Goal: Task Accomplishment & Management: Manage account settings

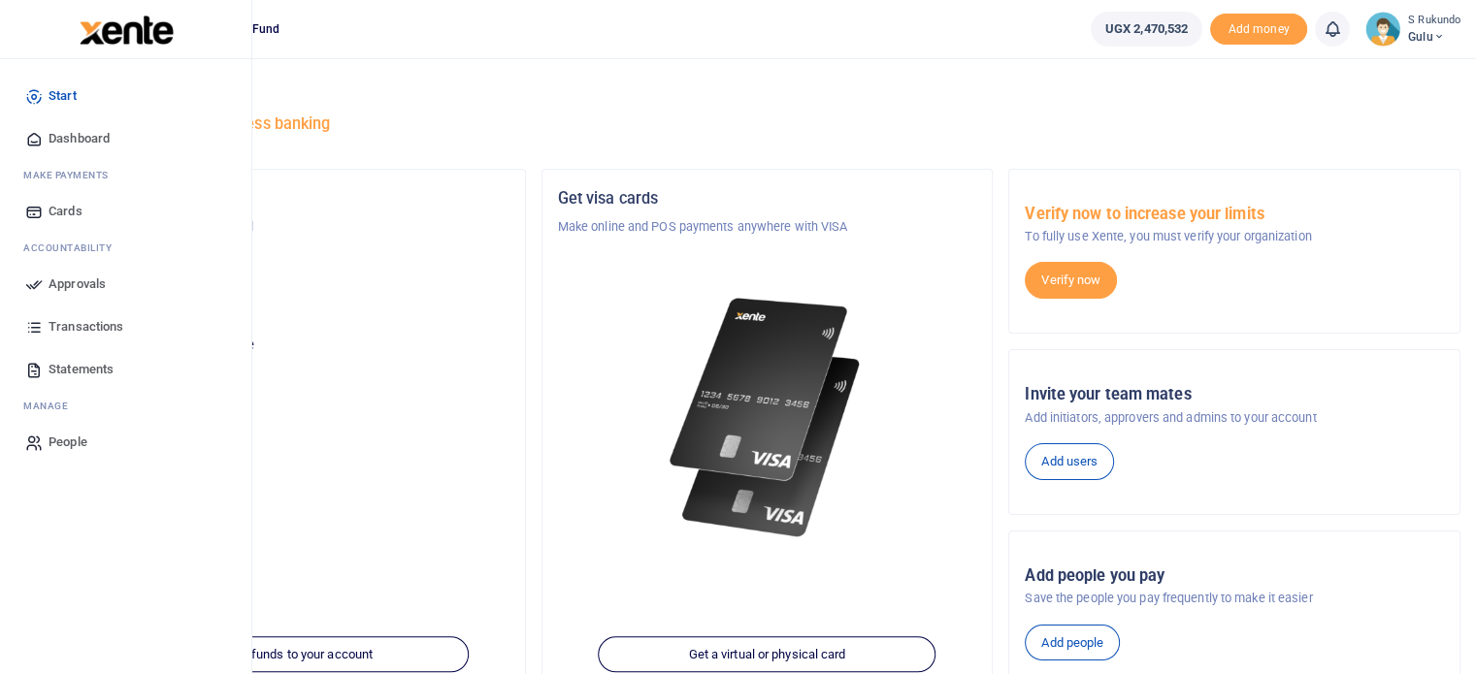
click at [91, 280] on span "Approvals" at bounding box center [77, 284] width 57 height 19
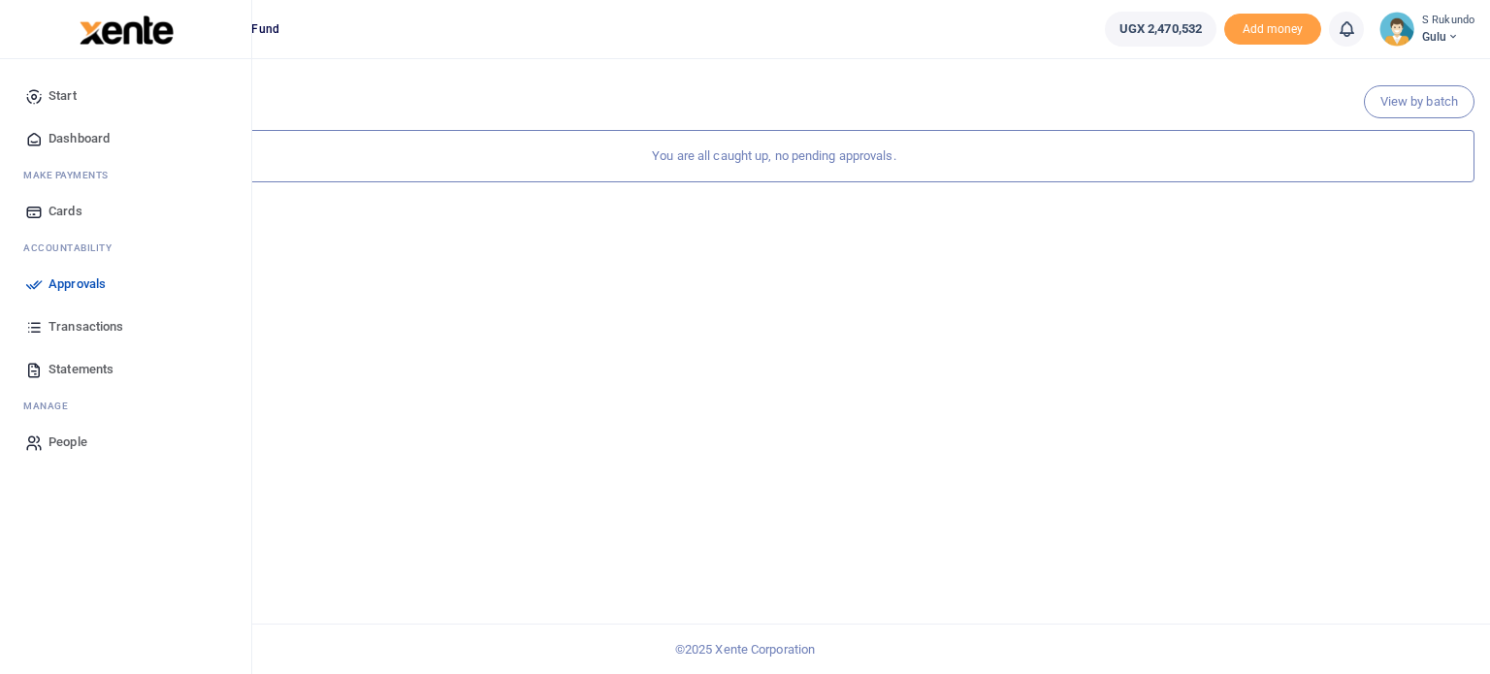
click at [69, 278] on span "Approvals" at bounding box center [77, 284] width 57 height 19
click at [88, 132] on span "Dashboard" at bounding box center [79, 138] width 61 height 19
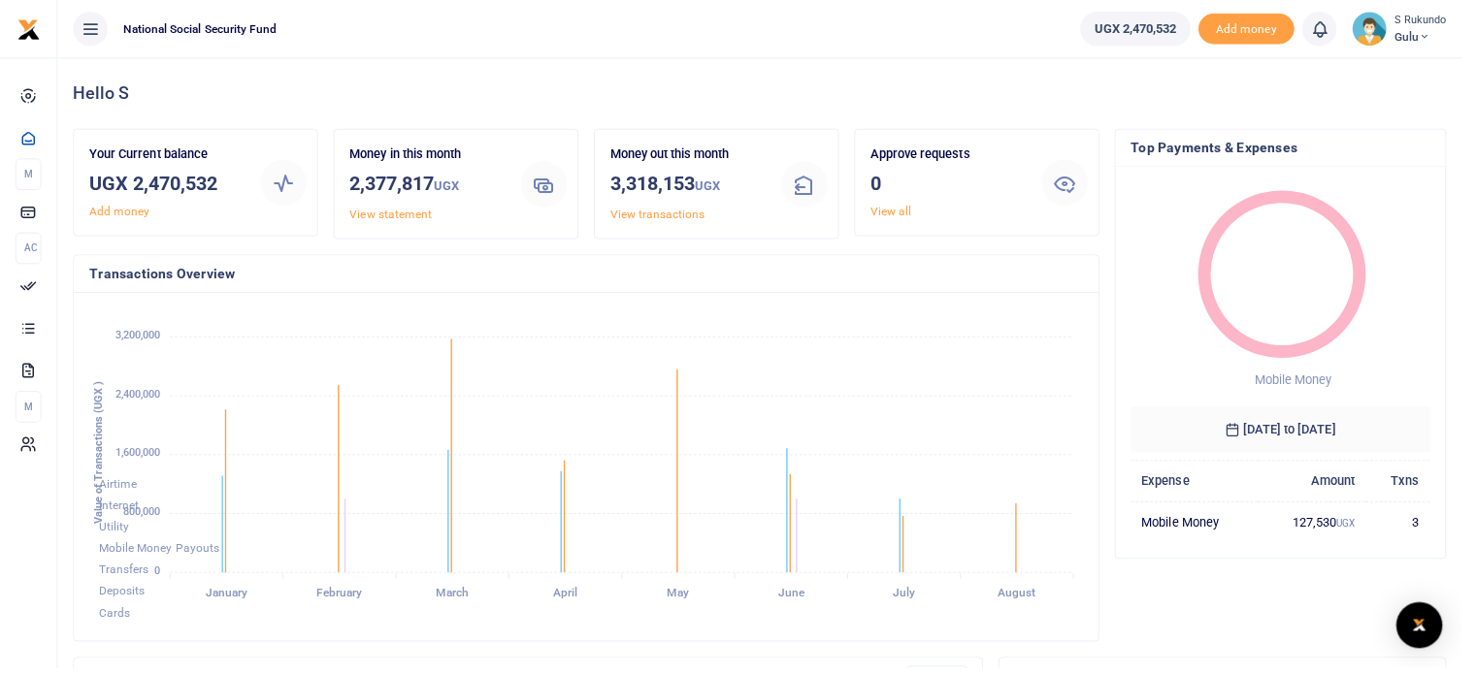
scroll to position [16, 16]
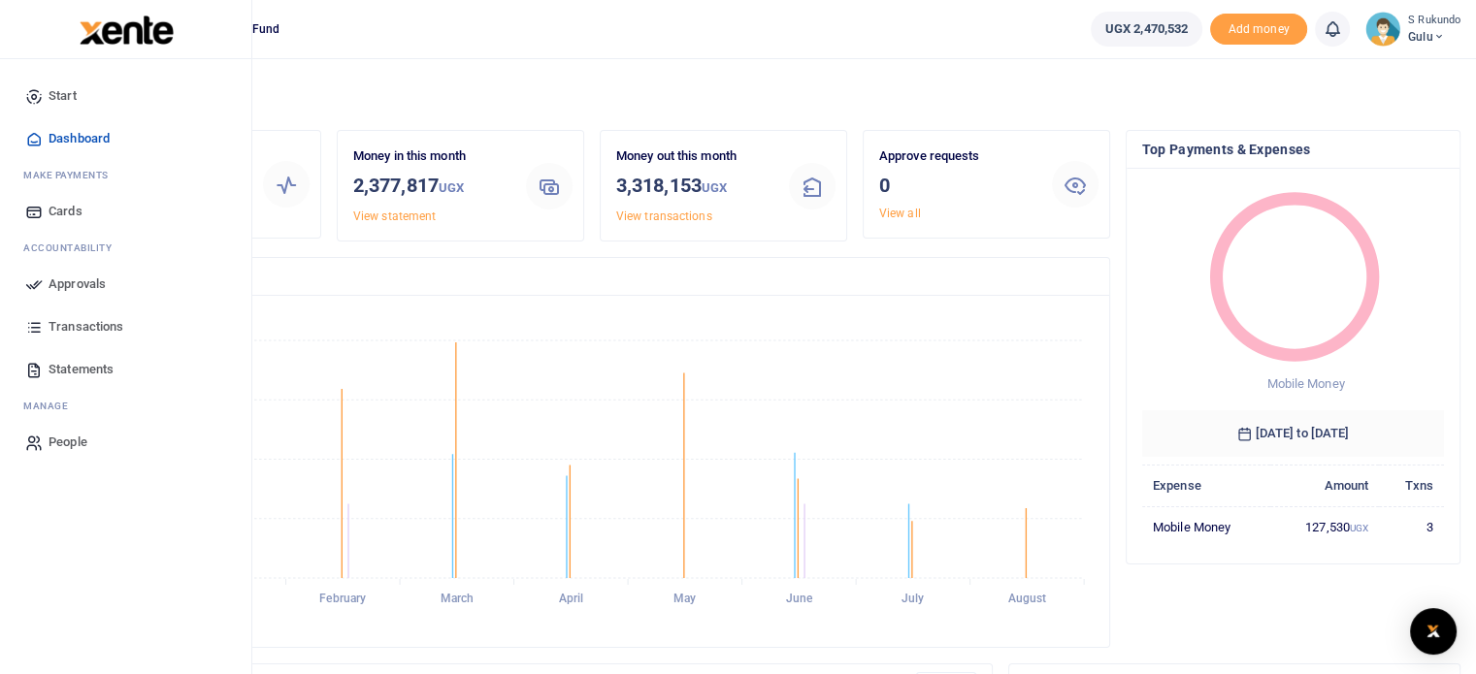
click at [67, 284] on span "Approvals" at bounding box center [77, 284] width 57 height 19
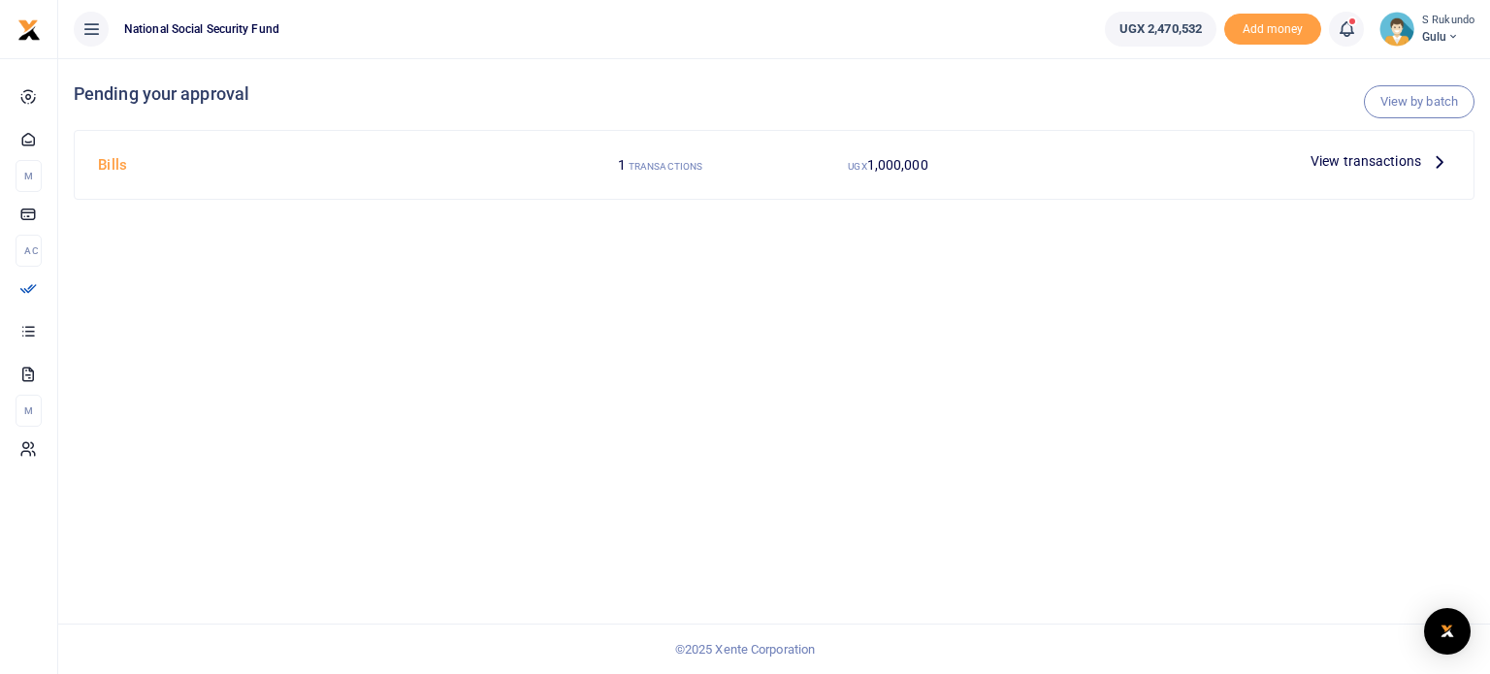
click at [1435, 158] on icon at bounding box center [1439, 160] width 21 height 21
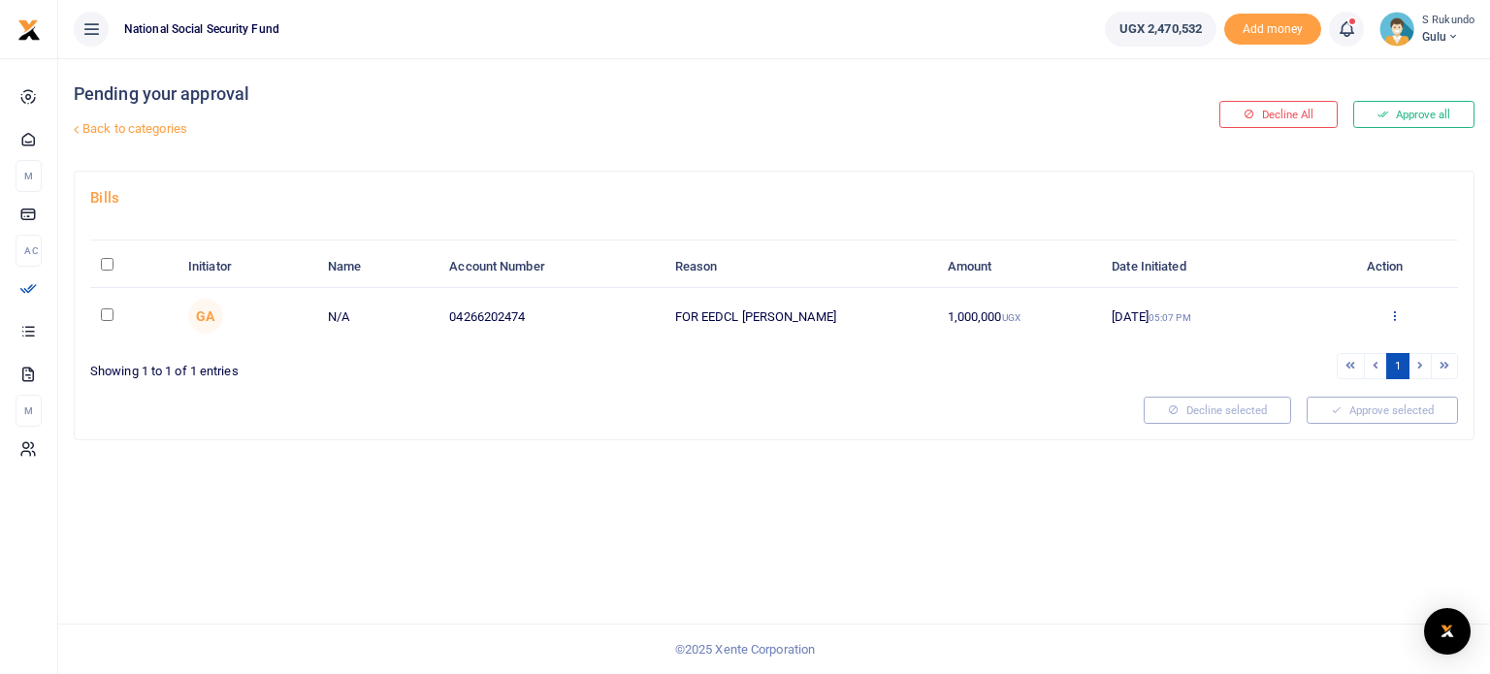
click at [1393, 318] on icon at bounding box center [1394, 315] width 13 height 14
click at [1325, 348] on link "Approve" at bounding box center [1323, 347] width 153 height 27
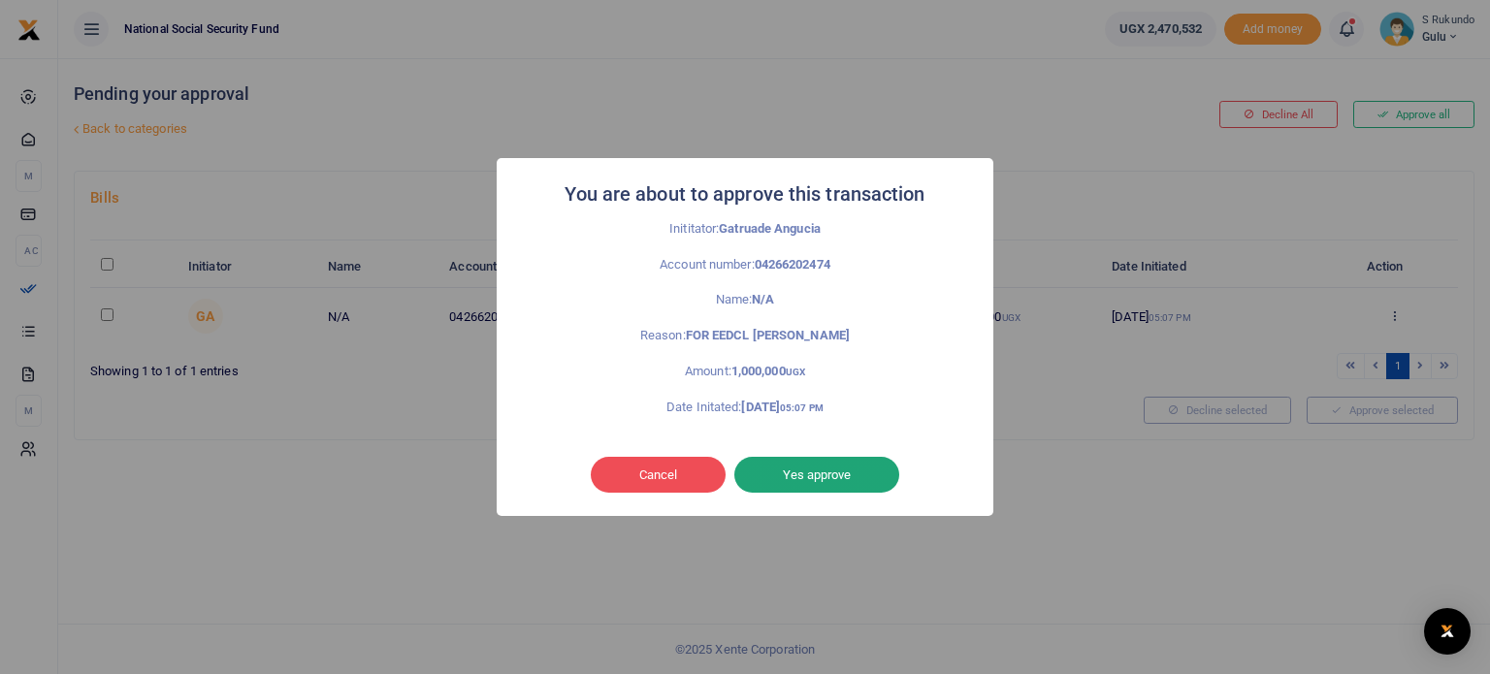
click at [824, 470] on button "Yes approve" at bounding box center [816, 475] width 165 height 37
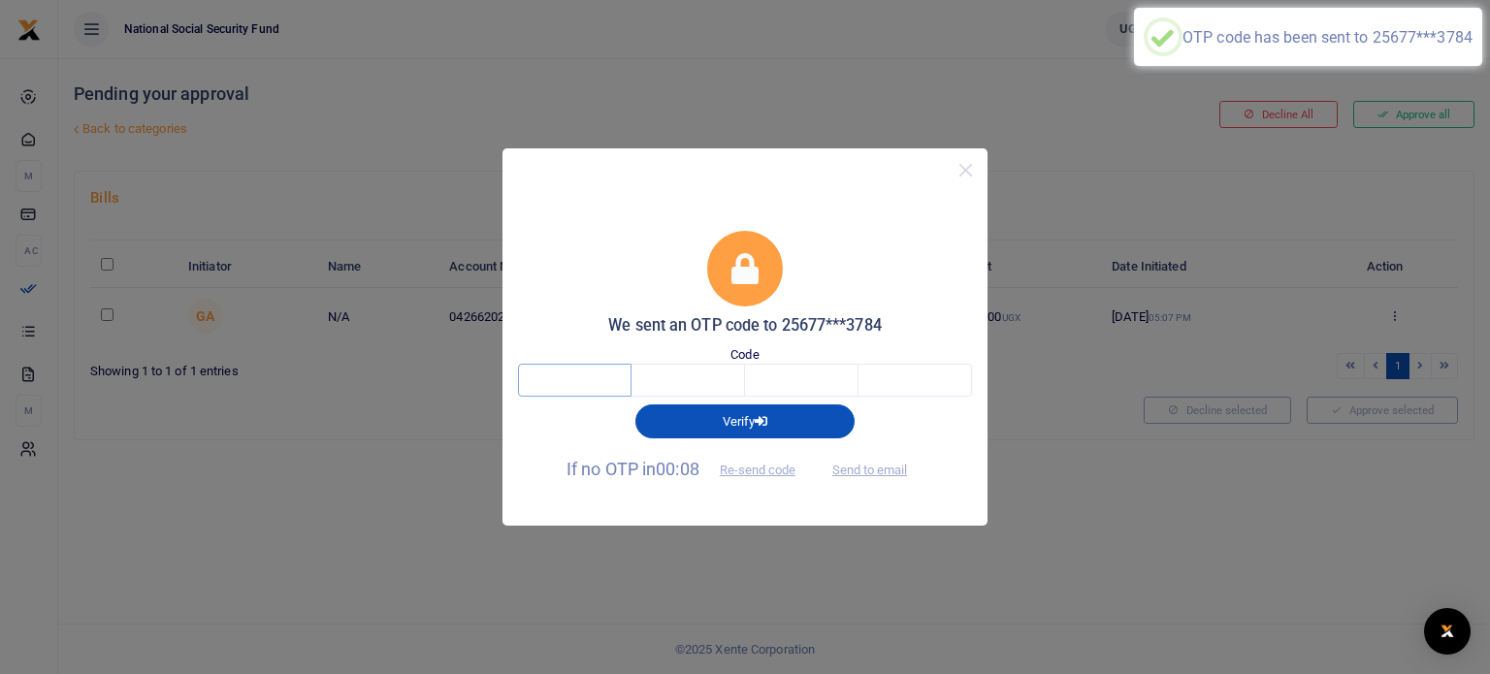
click at [604, 373] on input "text" at bounding box center [575, 380] width 114 height 33
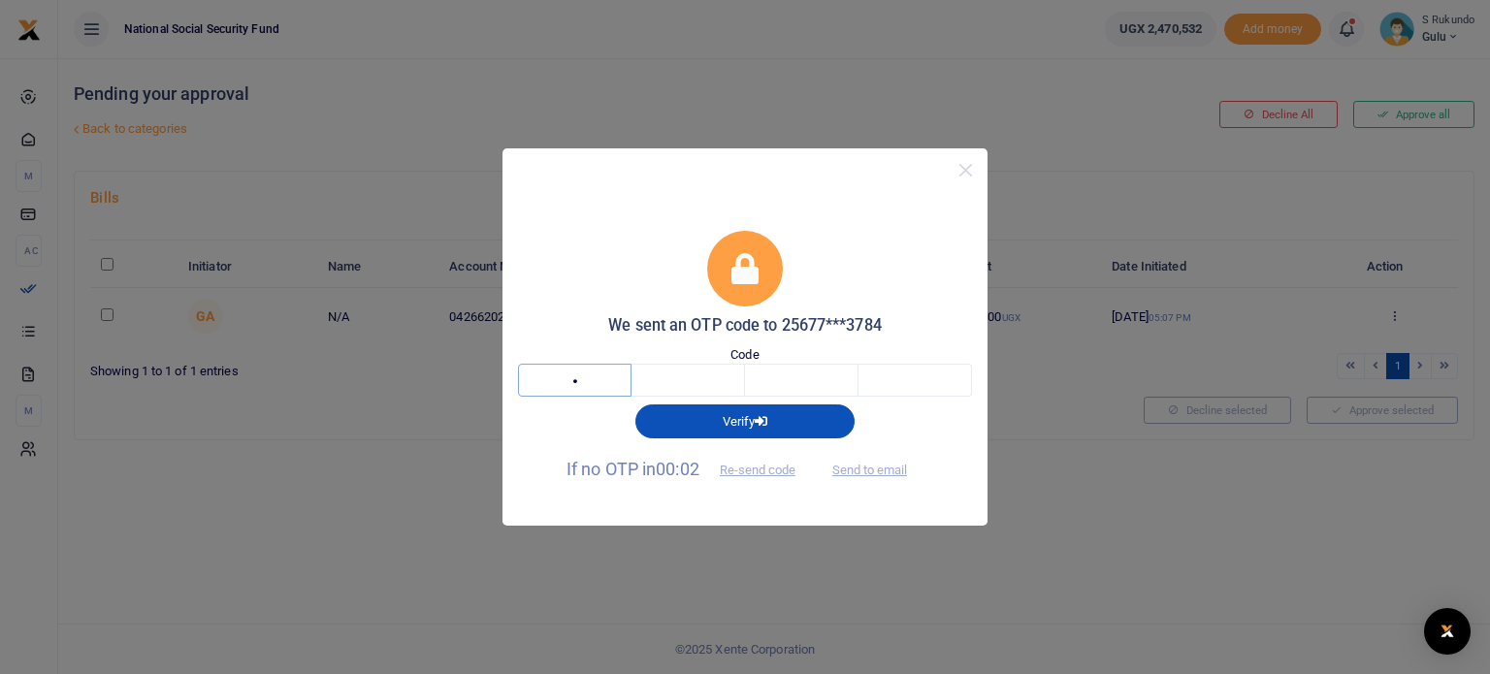
type input "3"
type input "1"
type input "5"
type input "9"
click at [763, 468] on button "Re-send code" at bounding box center [757, 470] width 109 height 33
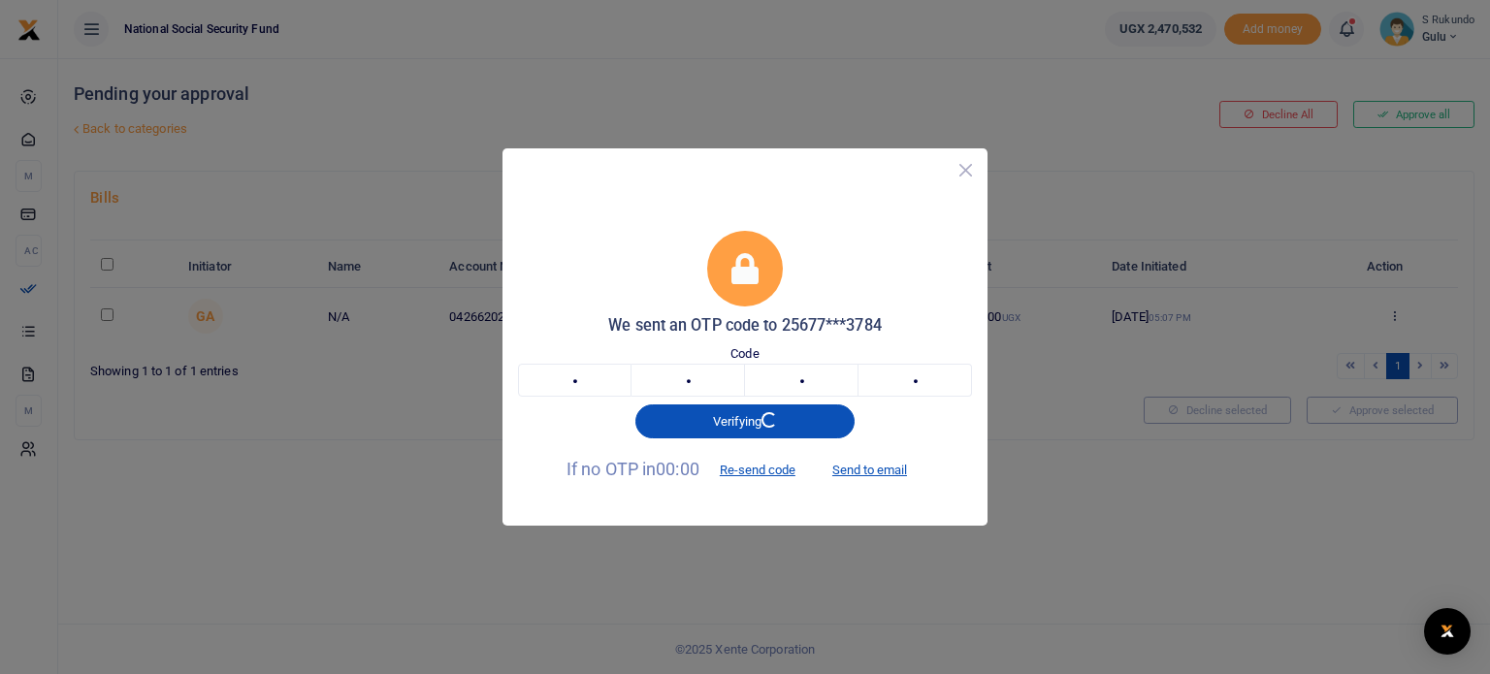
click at [966, 169] on button "Close" at bounding box center [966, 170] width 28 height 28
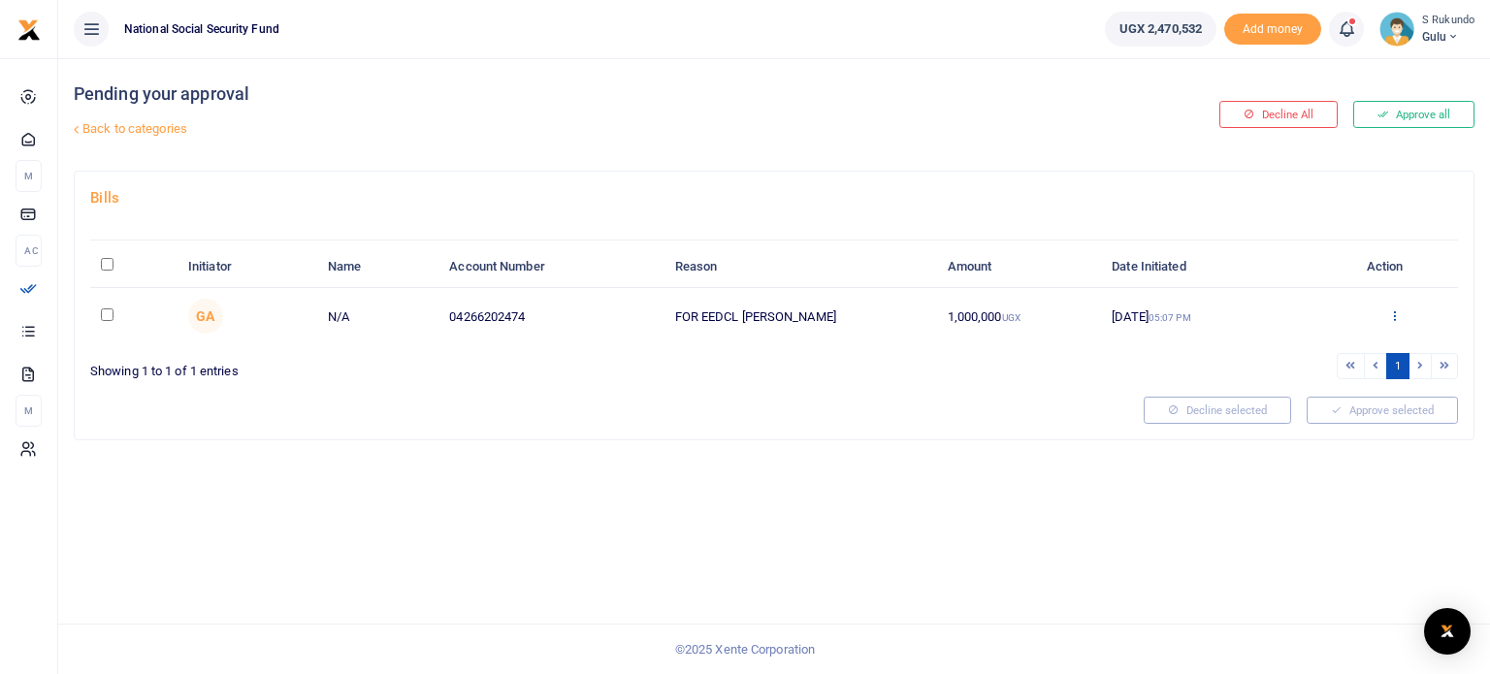
click at [1392, 315] on icon at bounding box center [1394, 315] width 13 height 14
click at [1324, 349] on link "Approve" at bounding box center [1323, 347] width 153 height 27
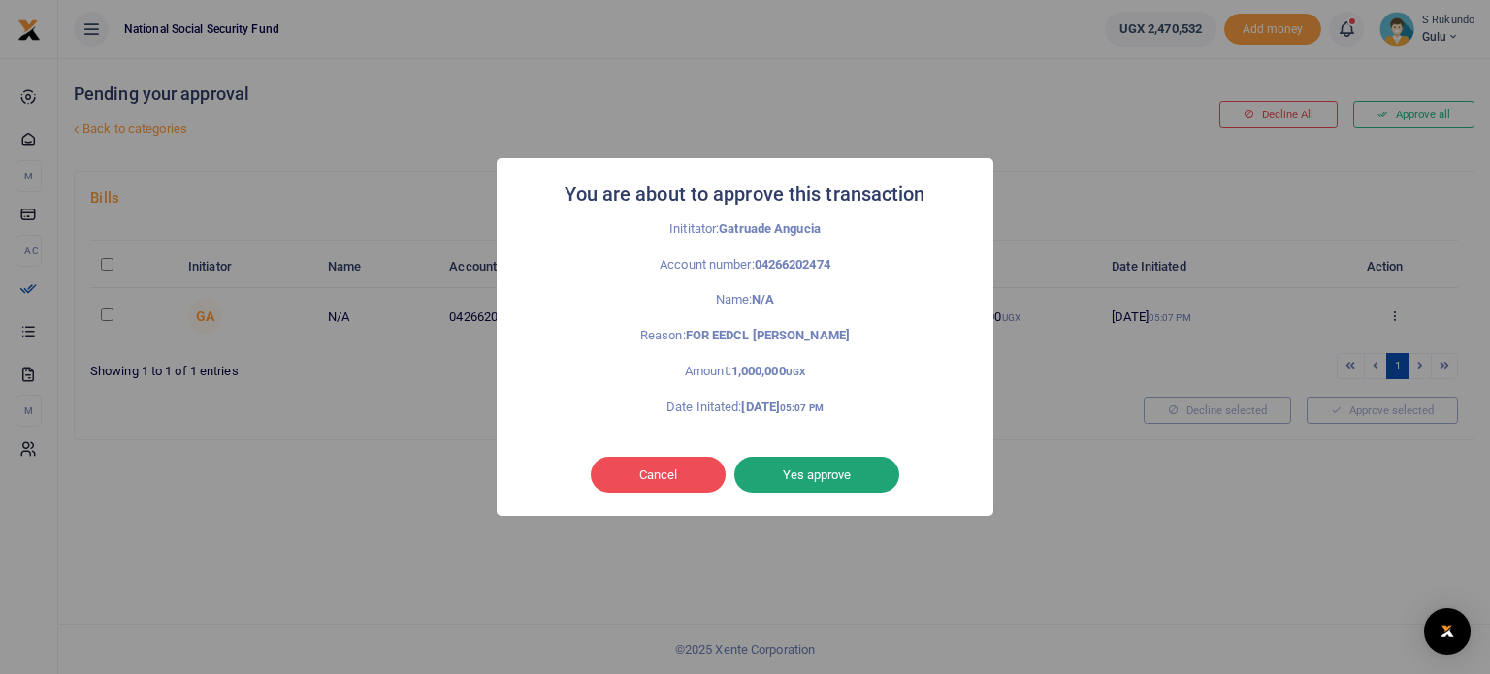
click at [820, 472] on button "Yes approve" at bounding box center [816, 475] width 165 height 37
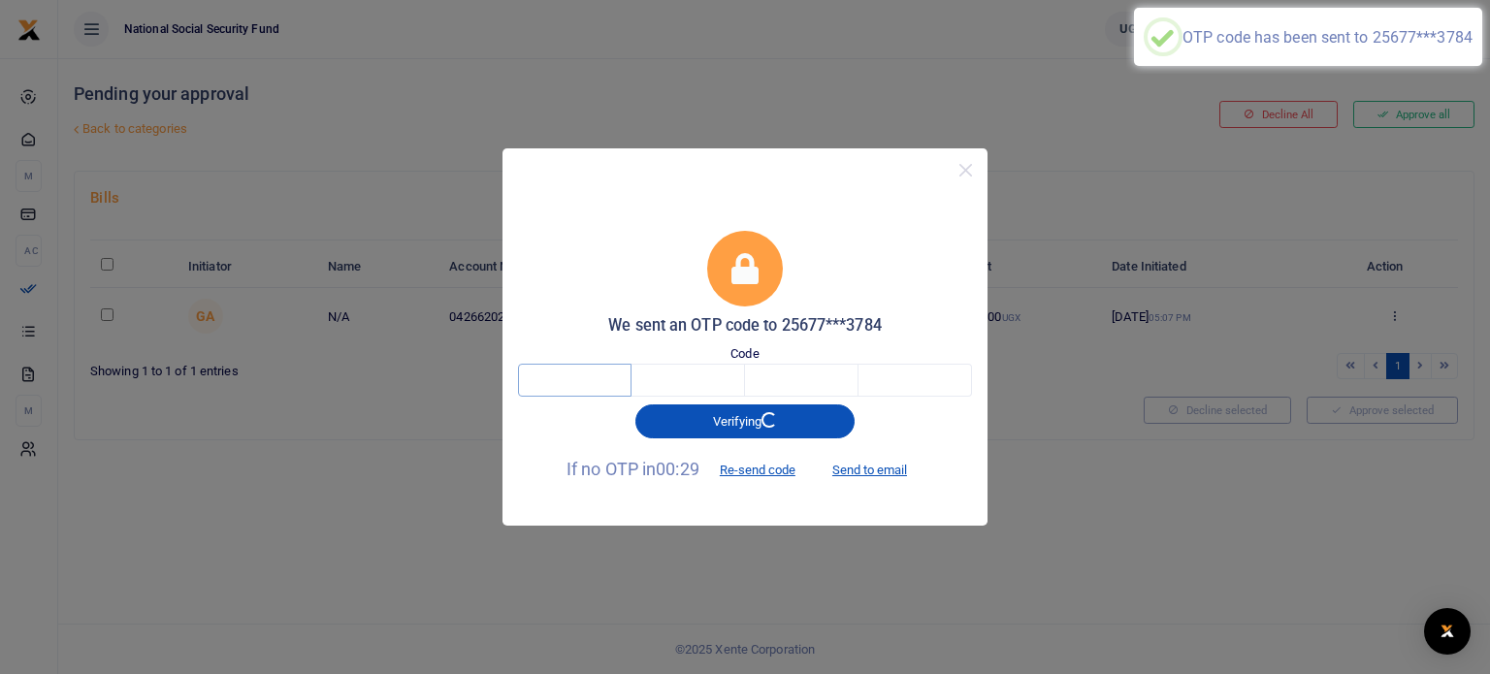
click at [596, 387] on input "text" at bounding box center [575, 380] width 114 height 33
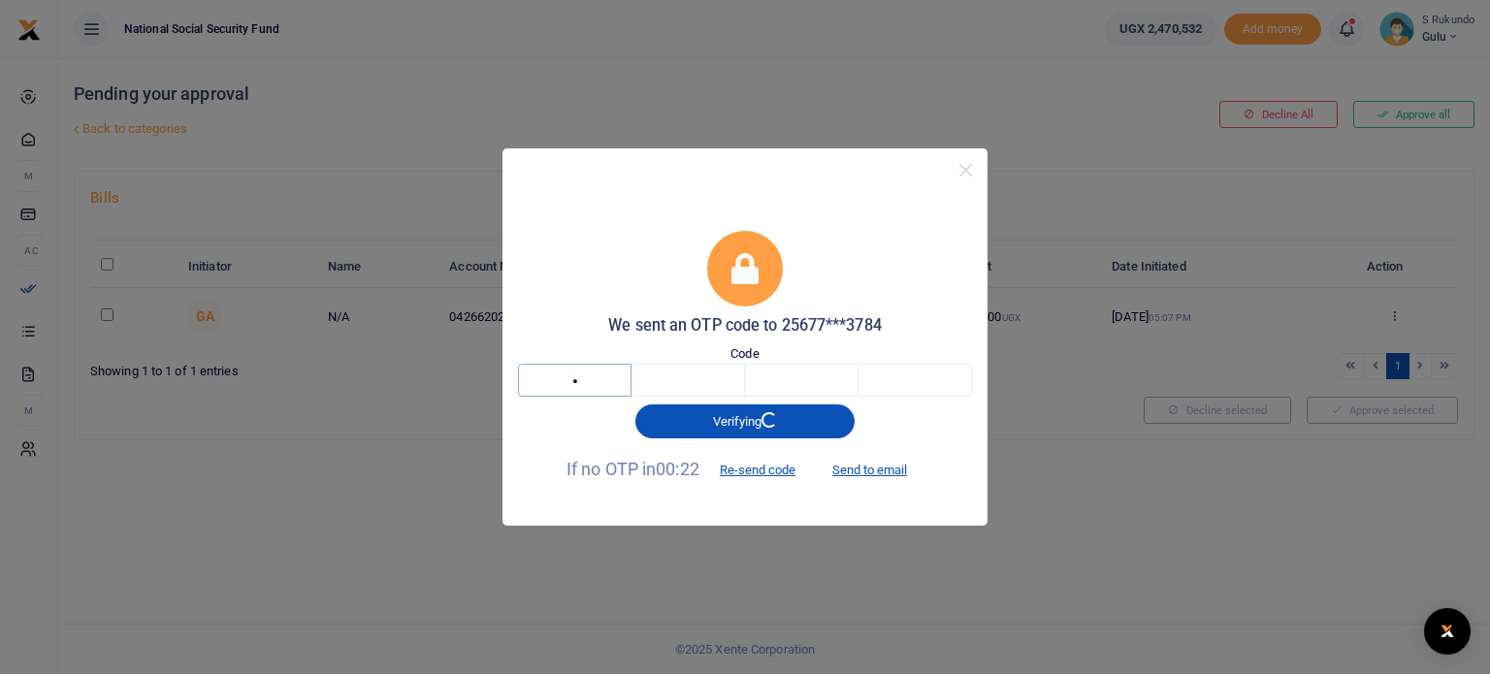
type input "6"
type input "3"
type input "2"
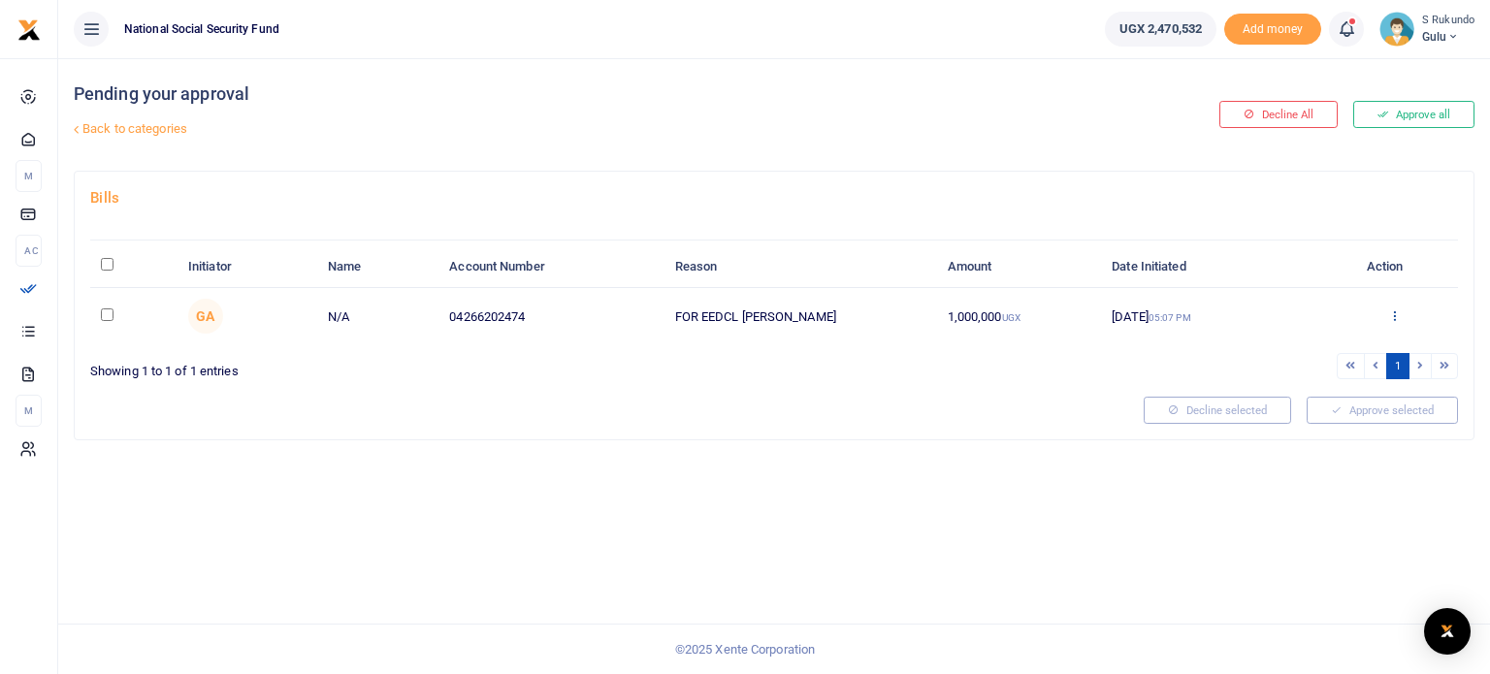
click at [1392, 312] on icon at bounding box center [1394, 315] width 13 height 14
click at [1327, 349] on link "Approve" at bounding box center [1323, 347] width 153 height 27
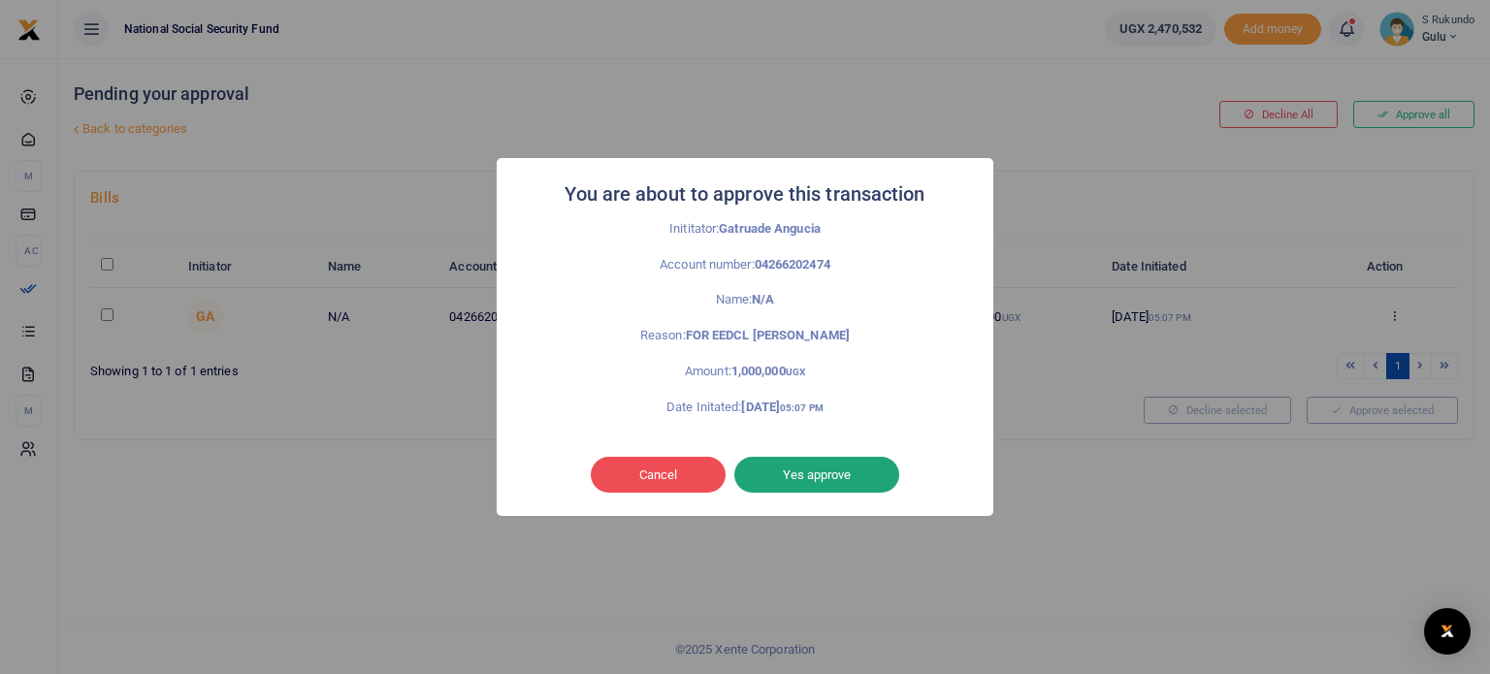
click at [830, 466] on button "Yes approve" at bounding box center [816, 475] width 165 height 37
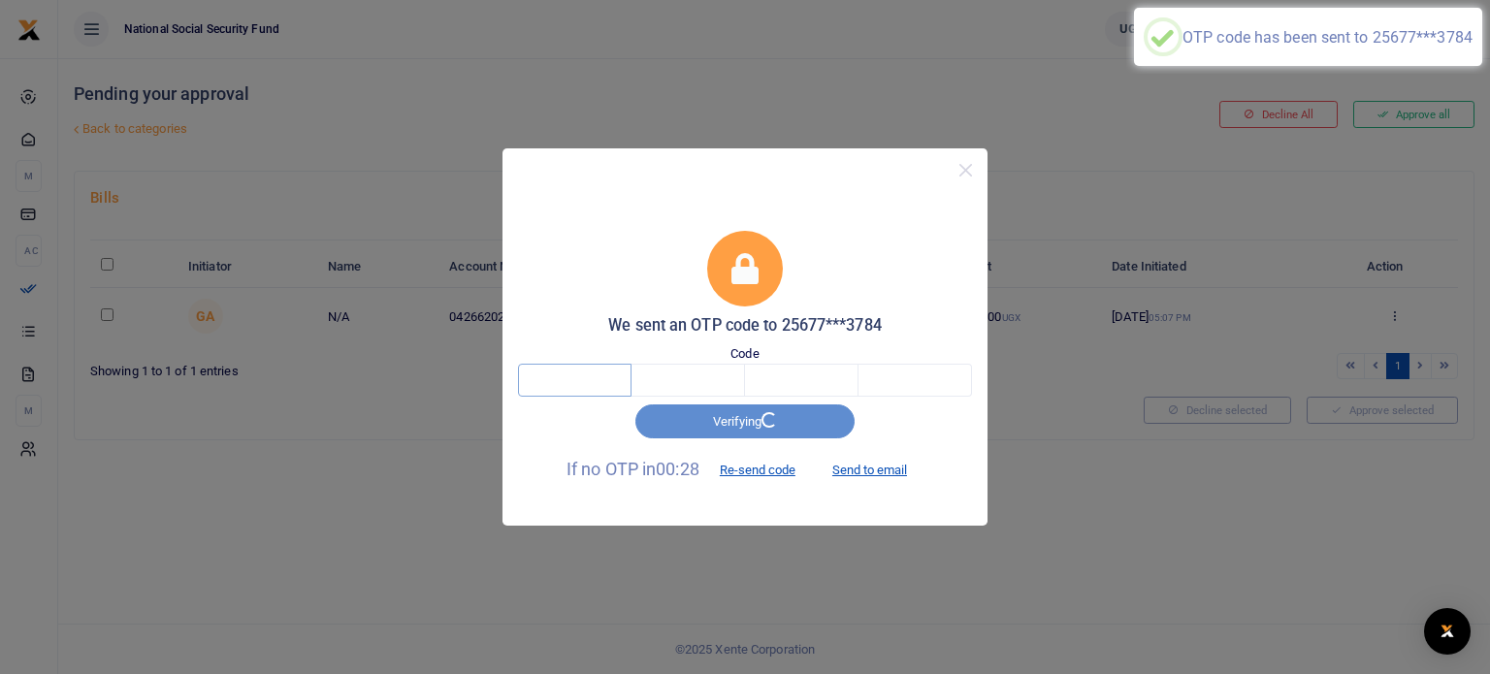
click at [616, 376] on input "text" at bounding box center [575, 380] width 114 height 33
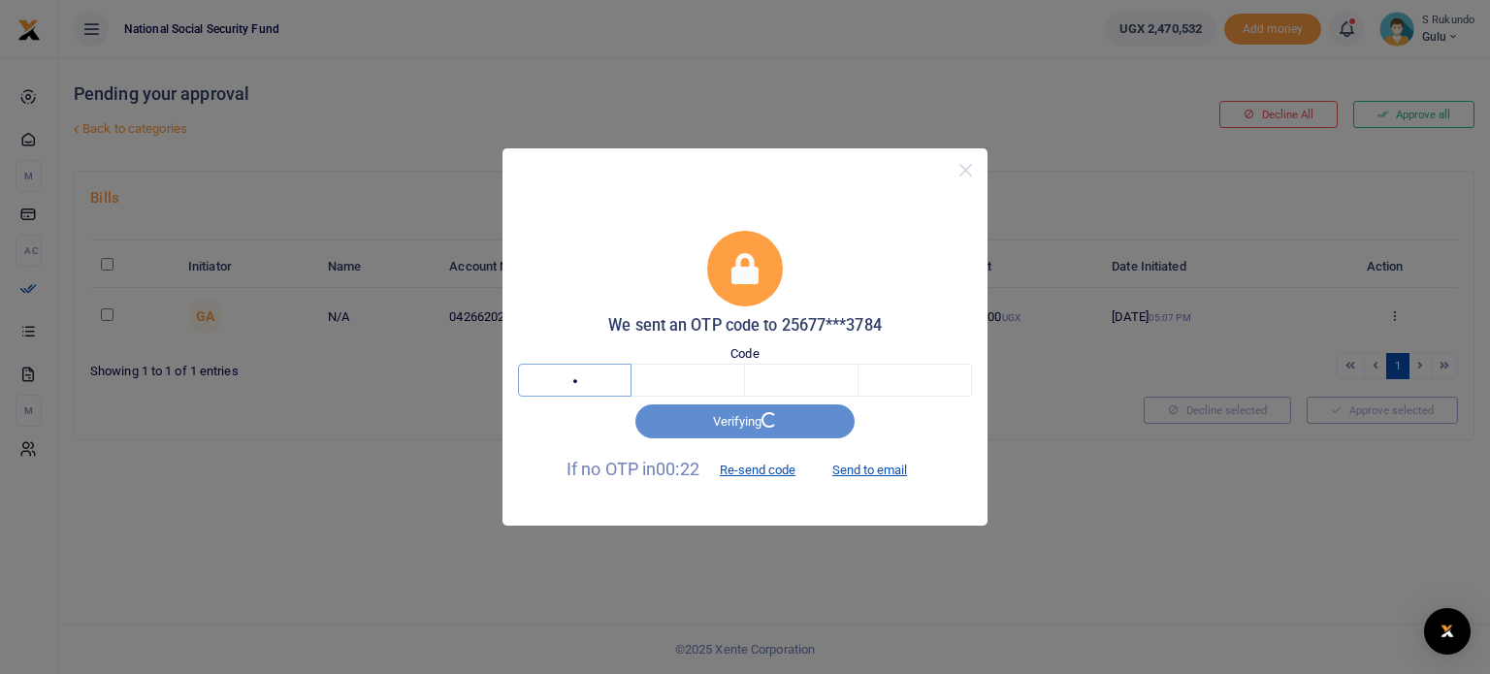
type input "2"
type input "4"
type input "6"
type input "5"
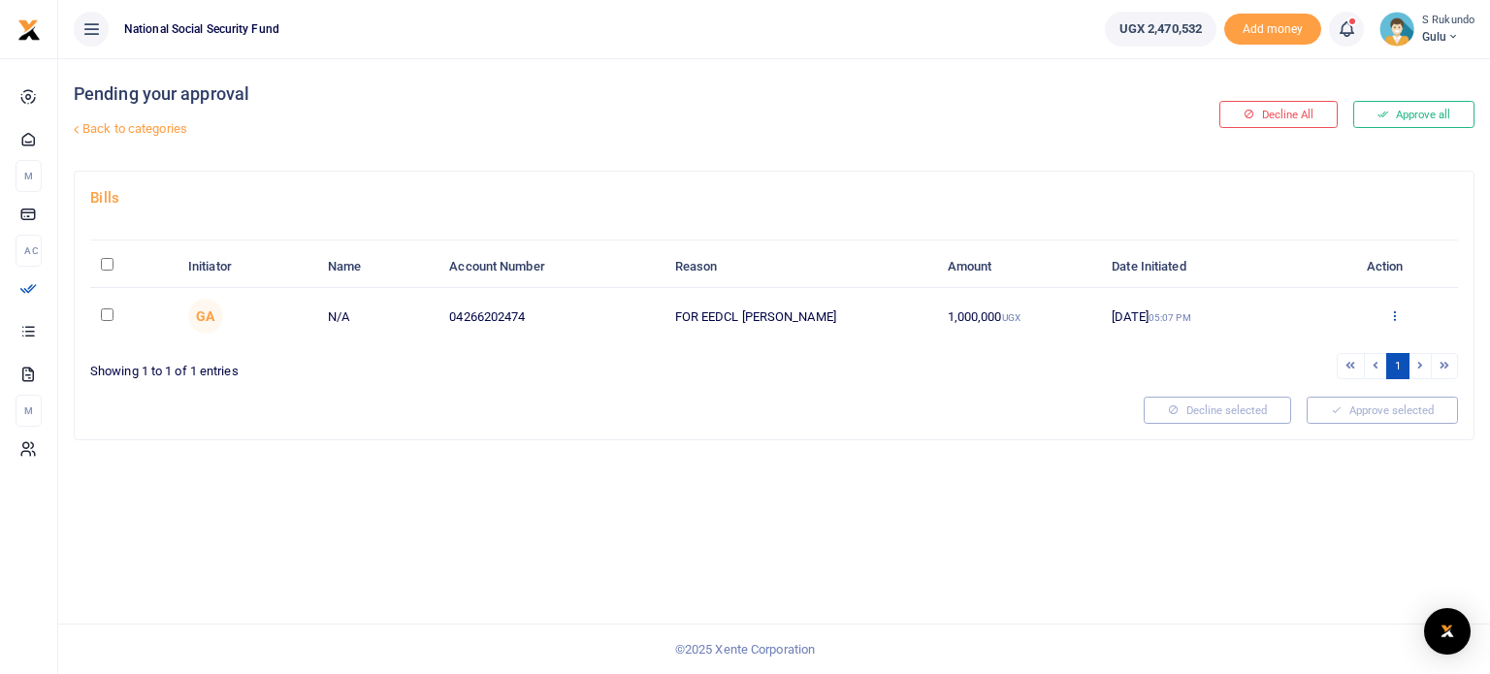
click at [1396, 316] on icon at bounding box center [1394, 315] width 13 height 14
click at [1310, 345] on link "Approve" at bounding box center [1323, 347] width 153 height 27
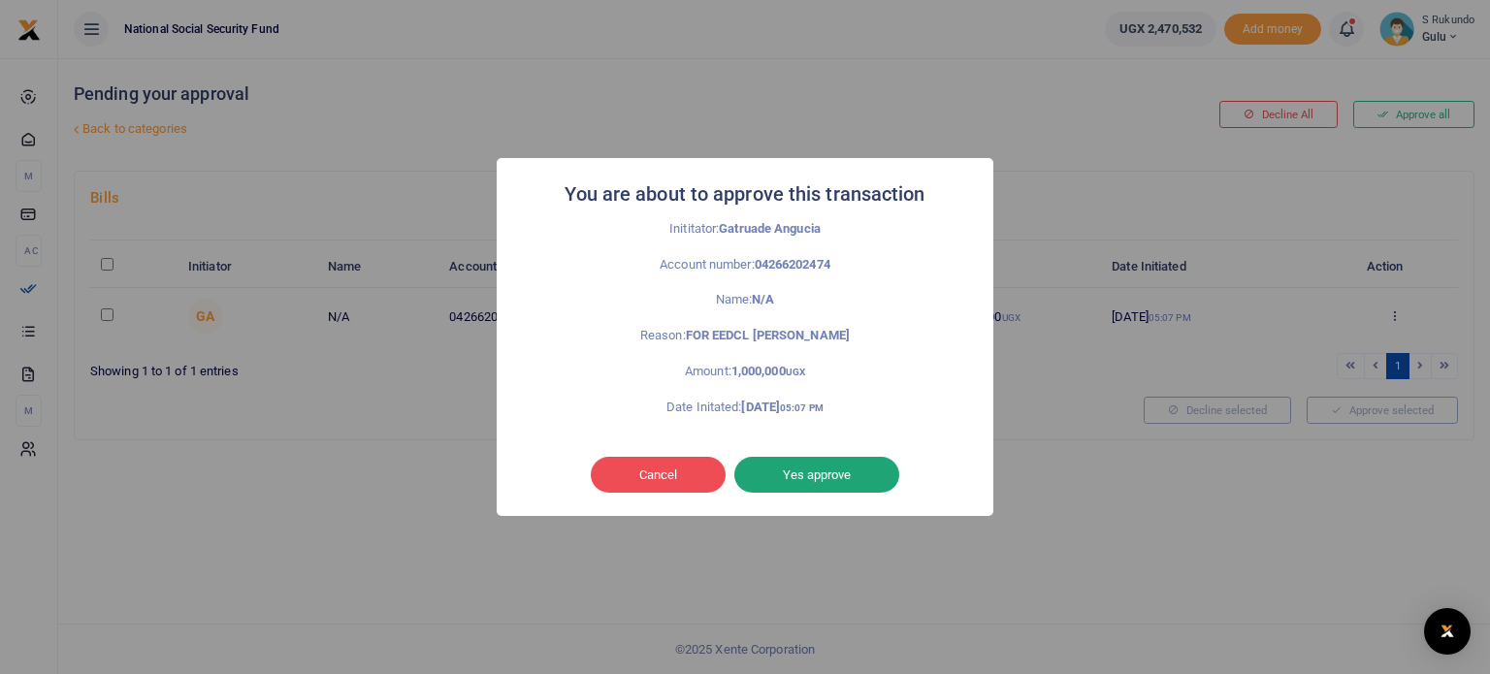
click at [807, 477] on button "Yes approve" at bounding box center [816, 475] width 165 height 37
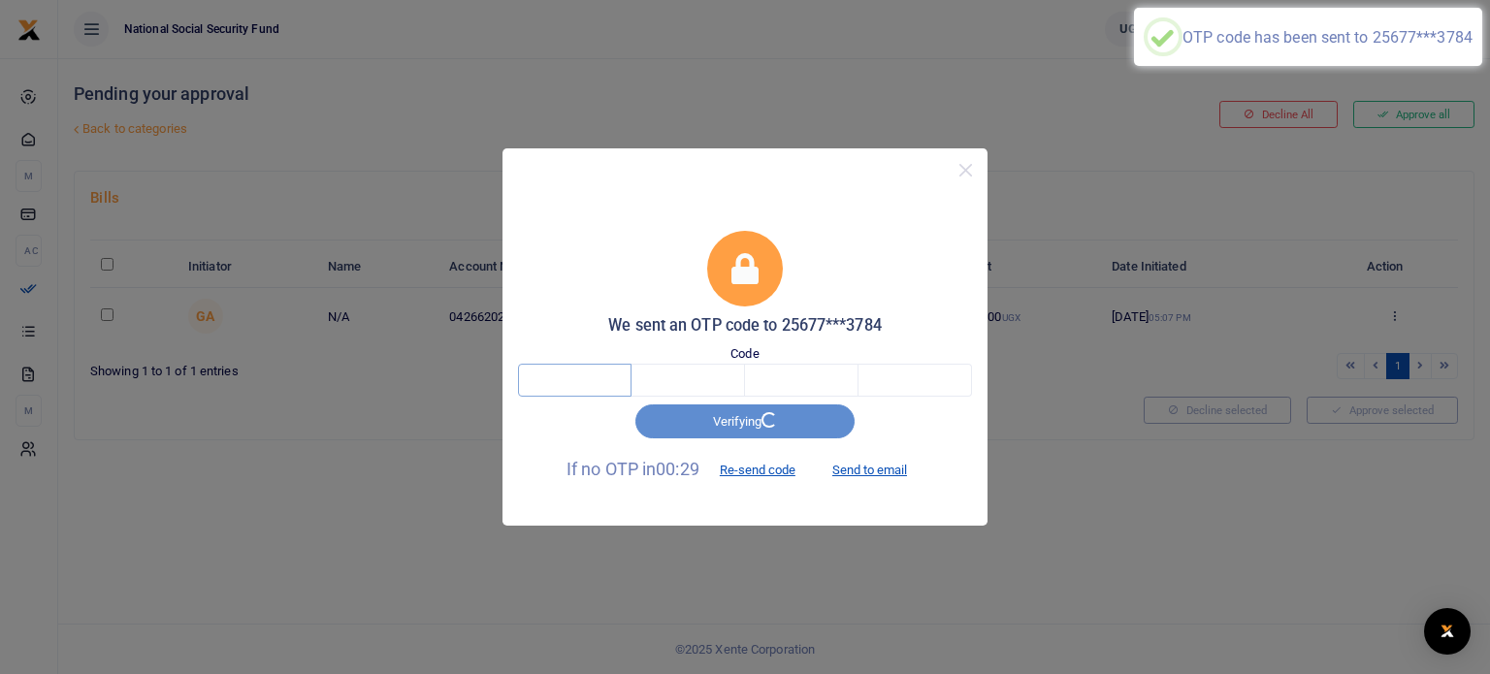
click at [596, 383] on input "text" at bounding box center [575, 380] width 114 height 33
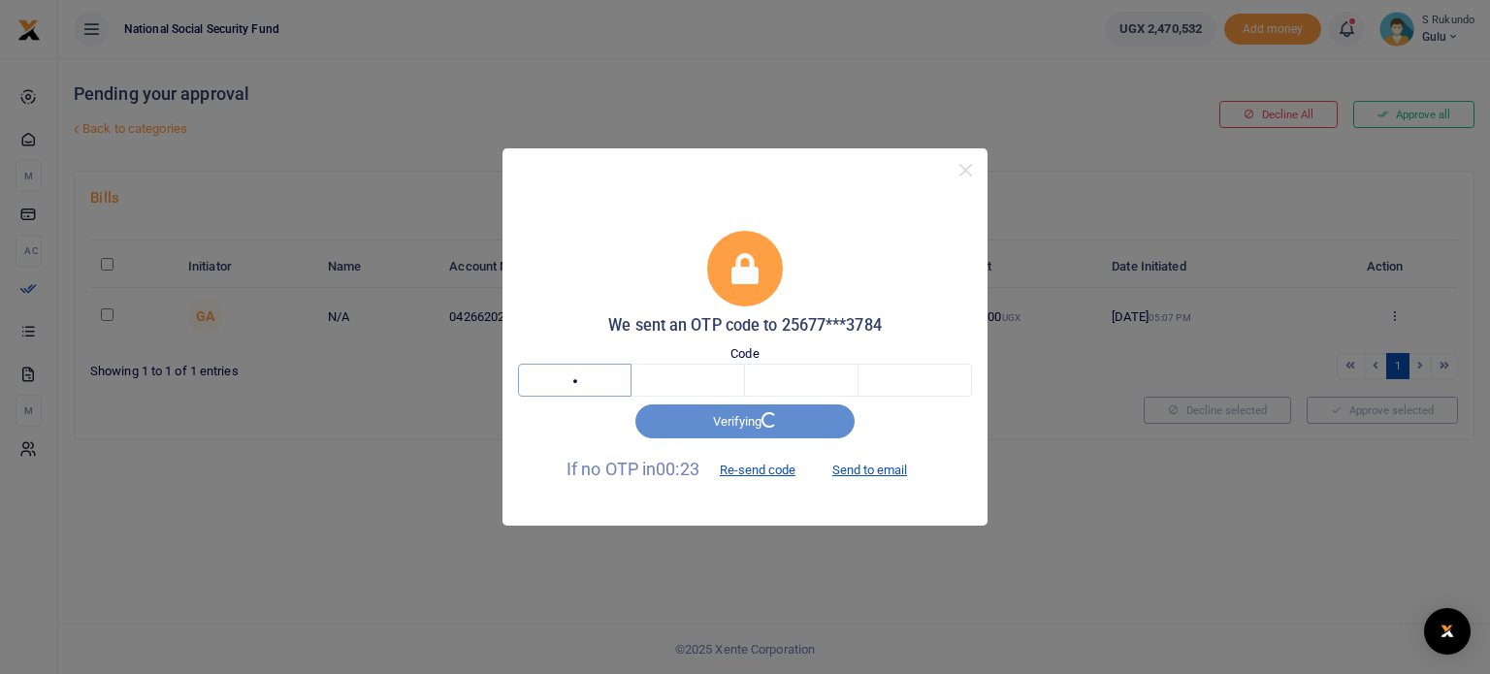
type input "6"
type input "4"
type input "1"
type input "3"
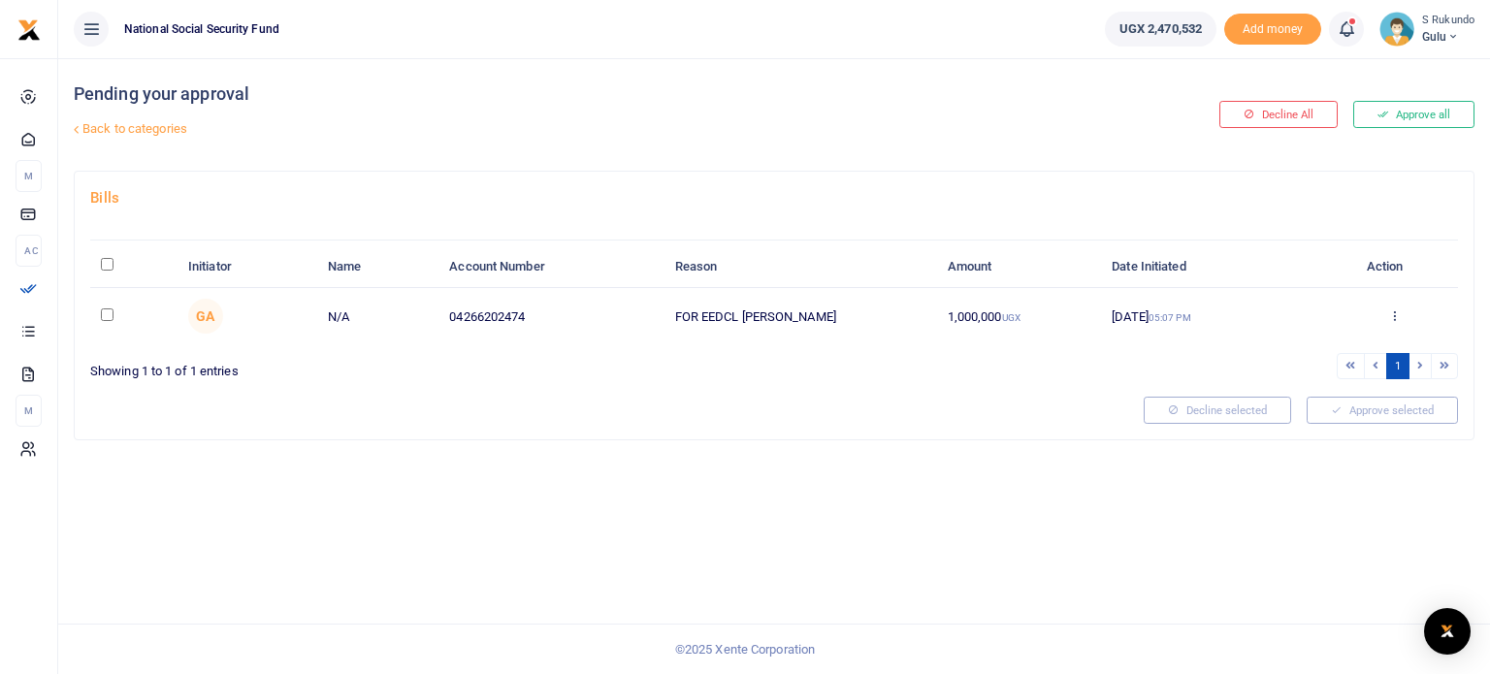
click at [109, 263] on input "\a \a : activate to sort column descending" at bounding box center [107, 264] width 13 height 13
checkbox input "true"
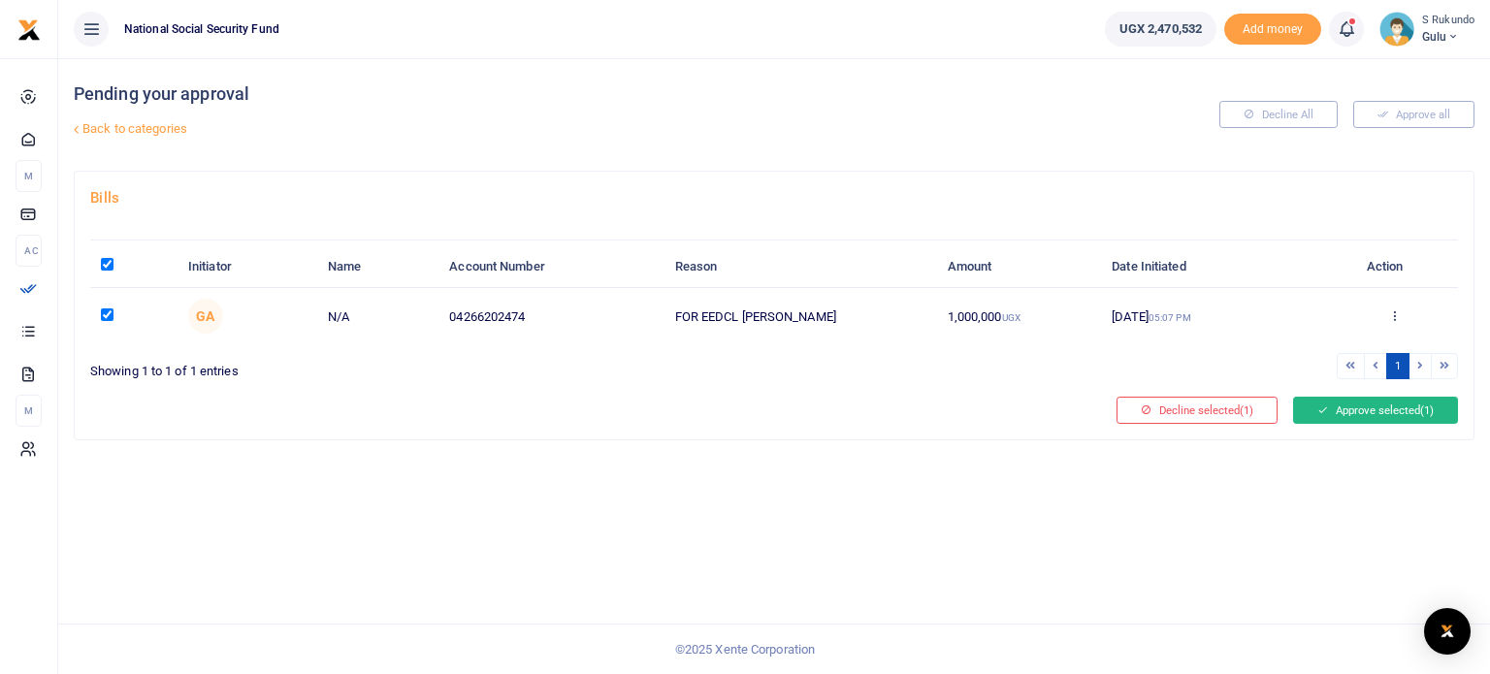
click at [1373, 414] on button "Approve selected (1)" at bounding box center [1375, 410] width 165 height 27
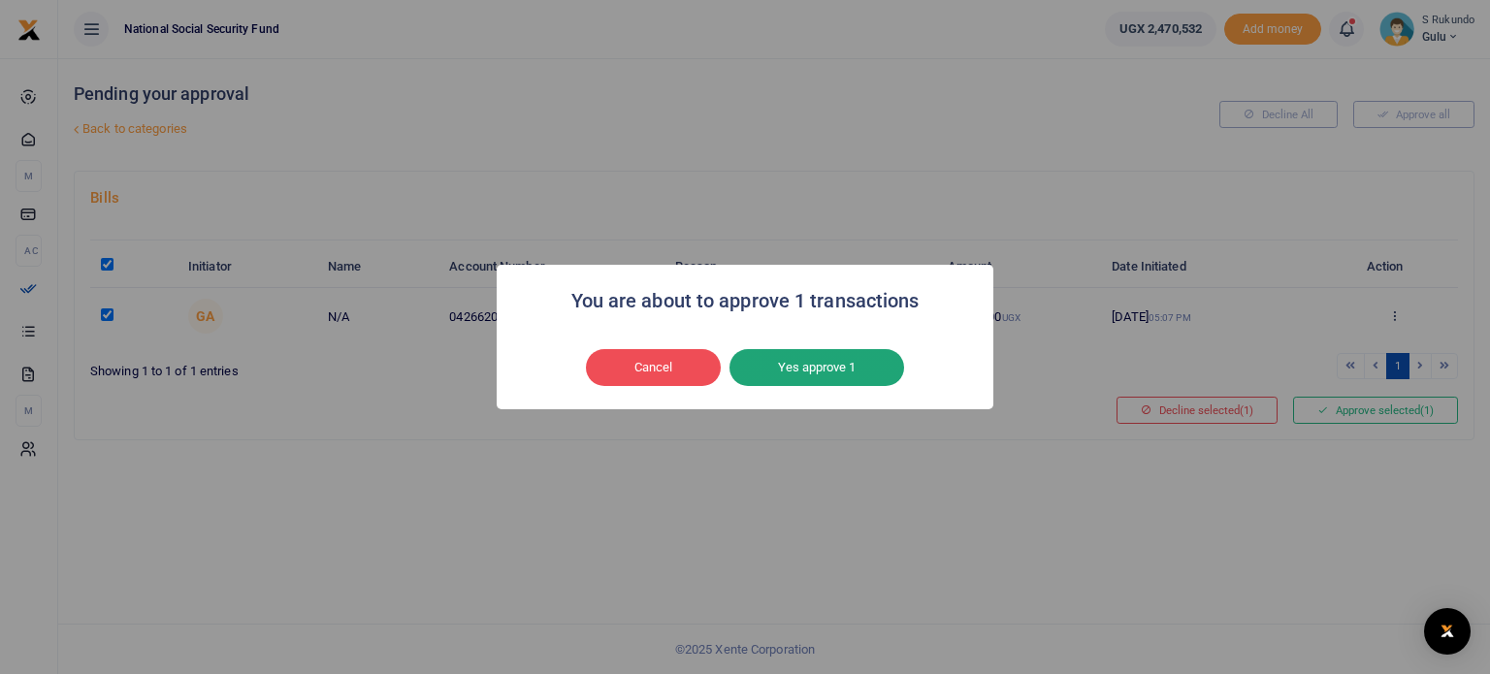
click at [848, 368] on button "Yes approve 1" at bounding box center [817, 367] width 175 height 37
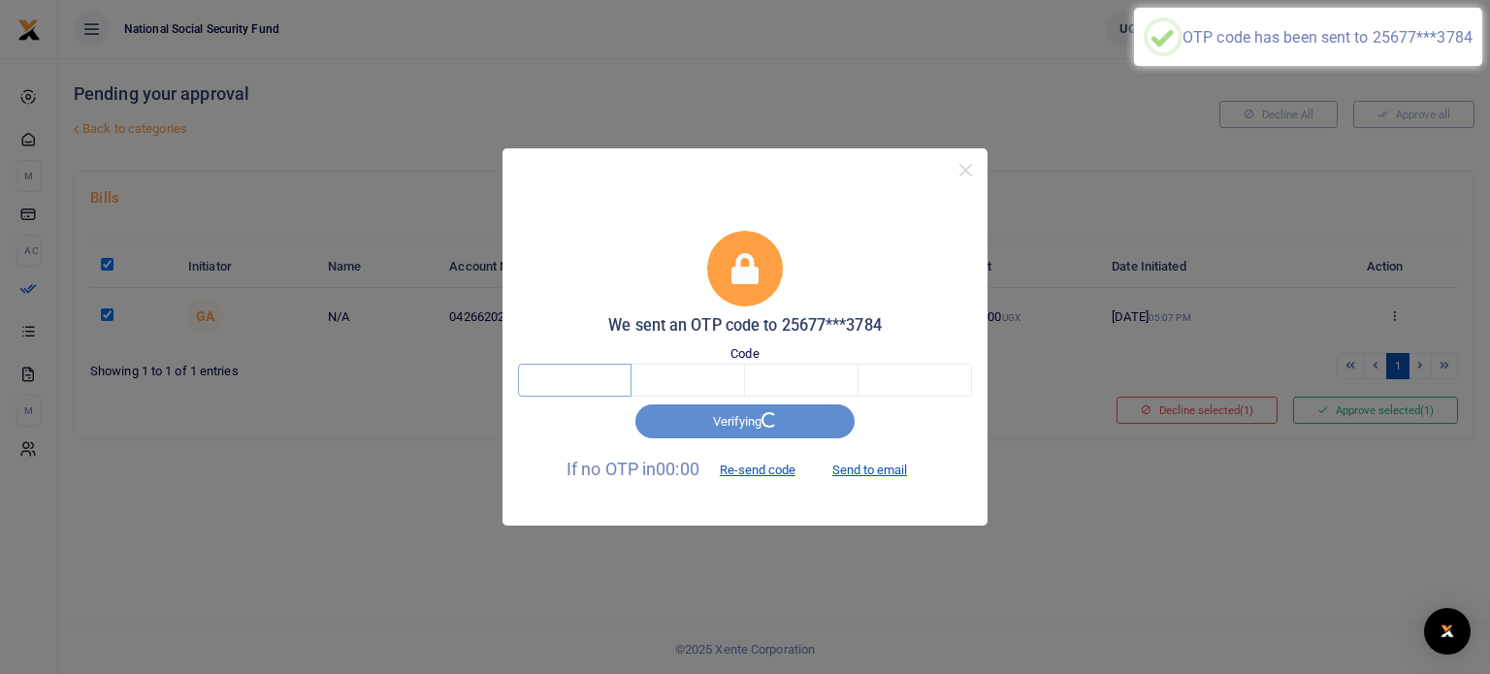
click at [606, 378] on input "text" at bounding box center [575, 380] width 114 height 33
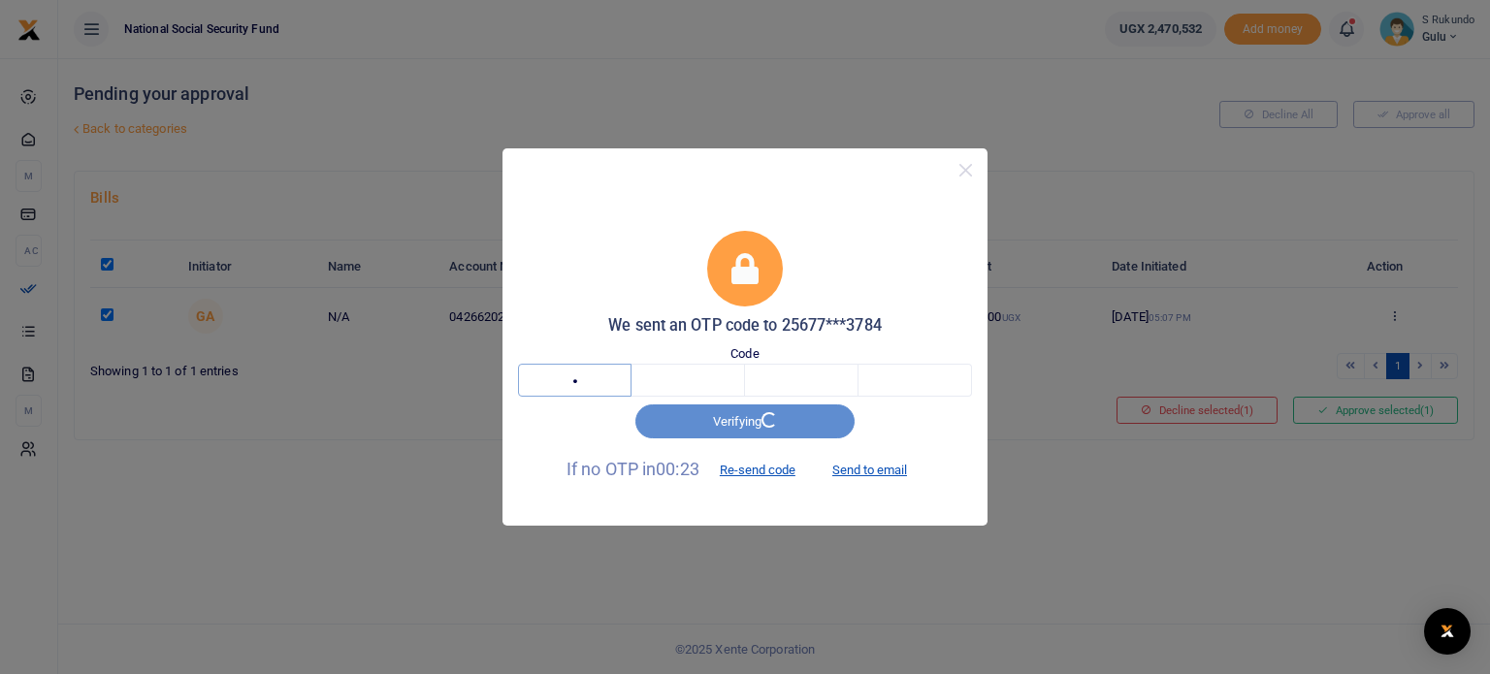
type input "3"
type input "1"
type input "5"
type input "0"
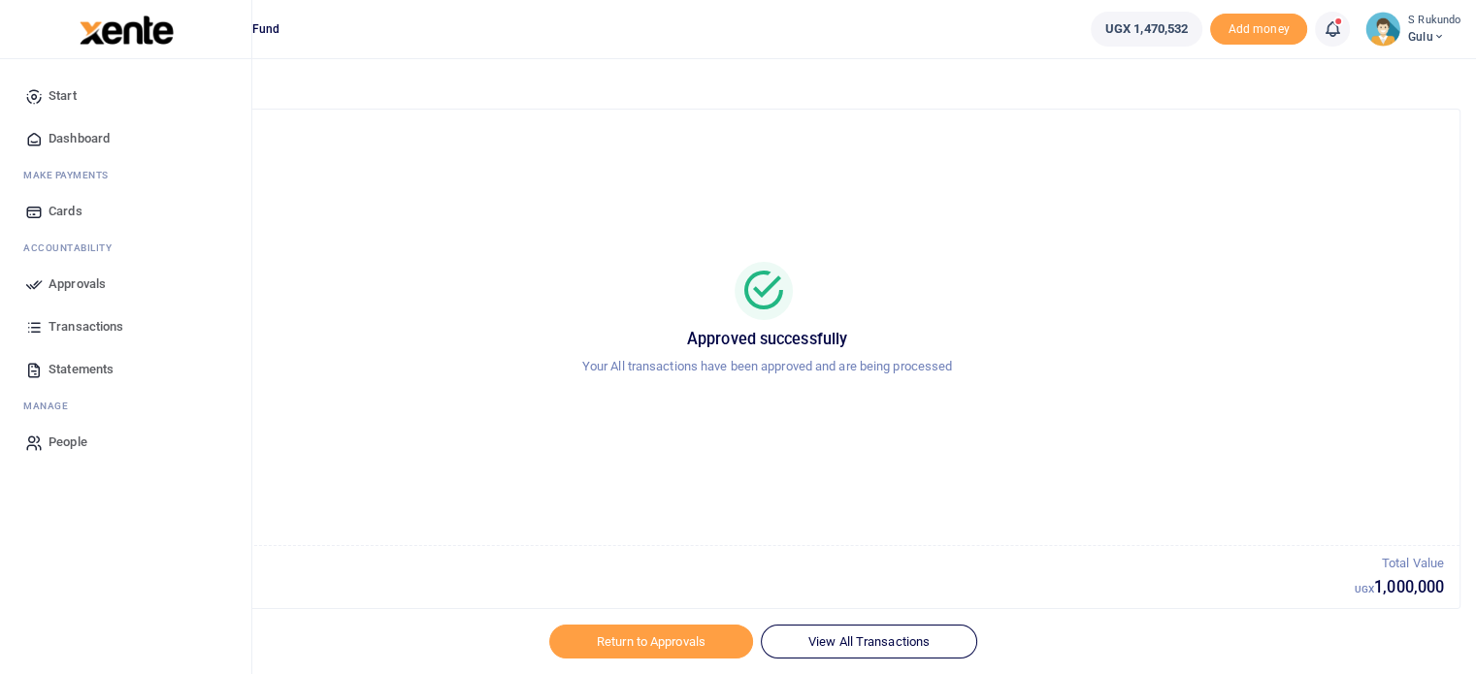
click at [70, 278] on span "Approvals" at bounding box center [77, 284] width 57 height 19
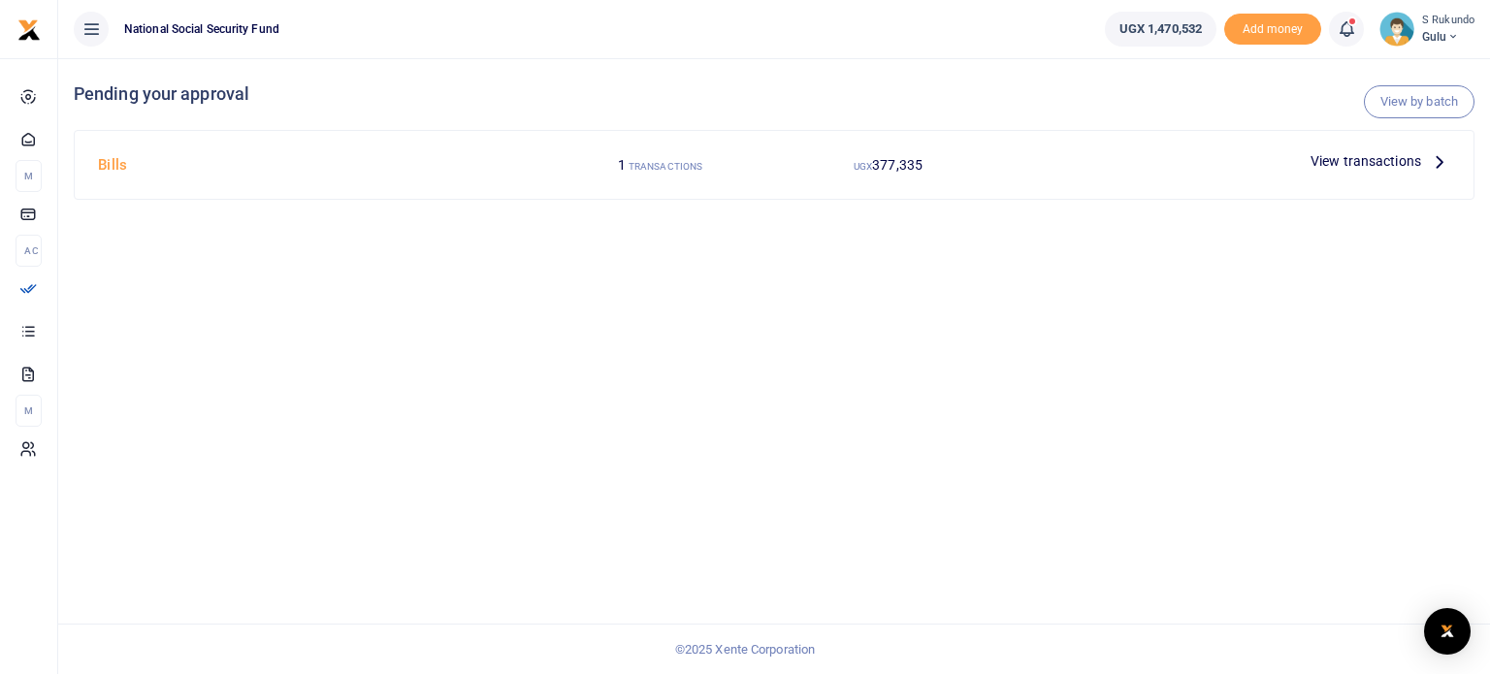
click at [1437, 162] on icon at bounding box center [1439, 160] width 21 height 21
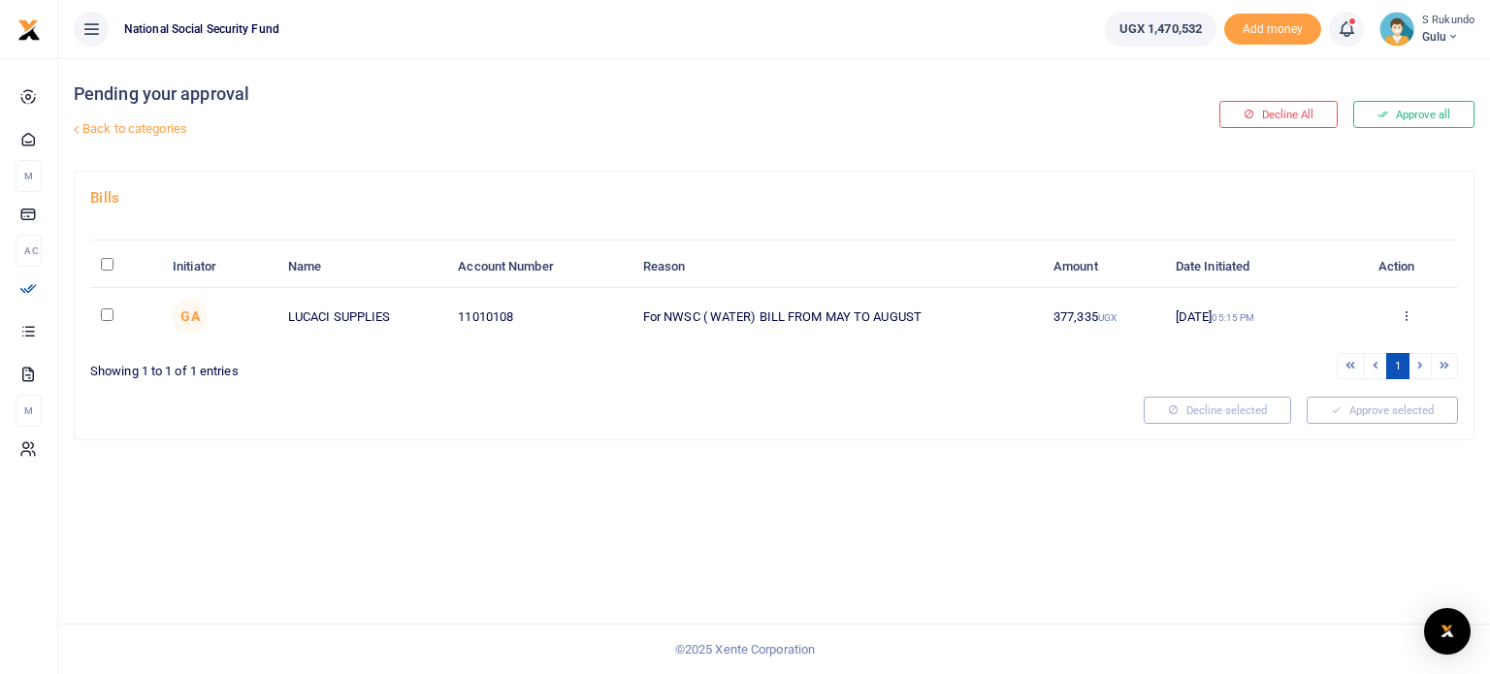
click at [107, 259] on input "\a \a : activate to sort column descending" at bounding box center [107, 264] width 13 height 13
checkbox input "true"
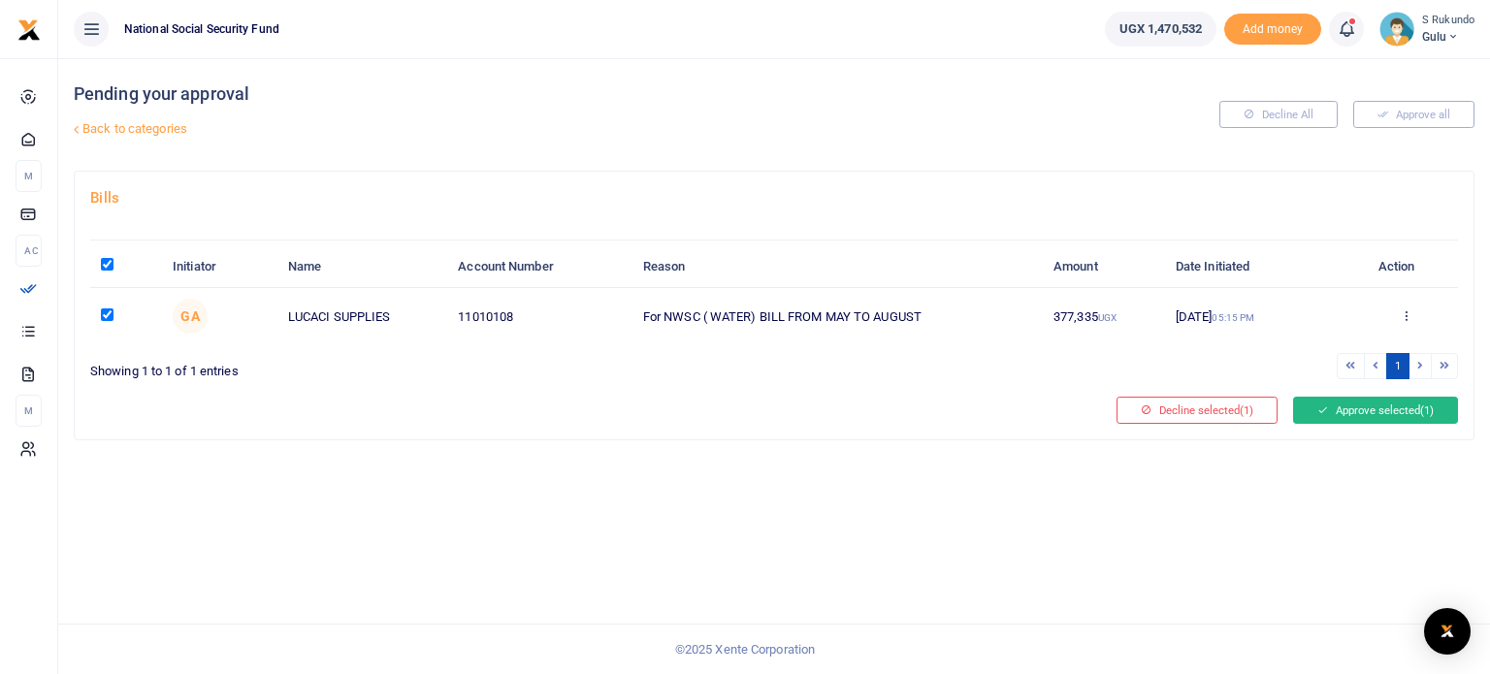
click at [1366, 406] on button "Approve selected (1)" at bounding box center [1375, 410] width 165 height 27
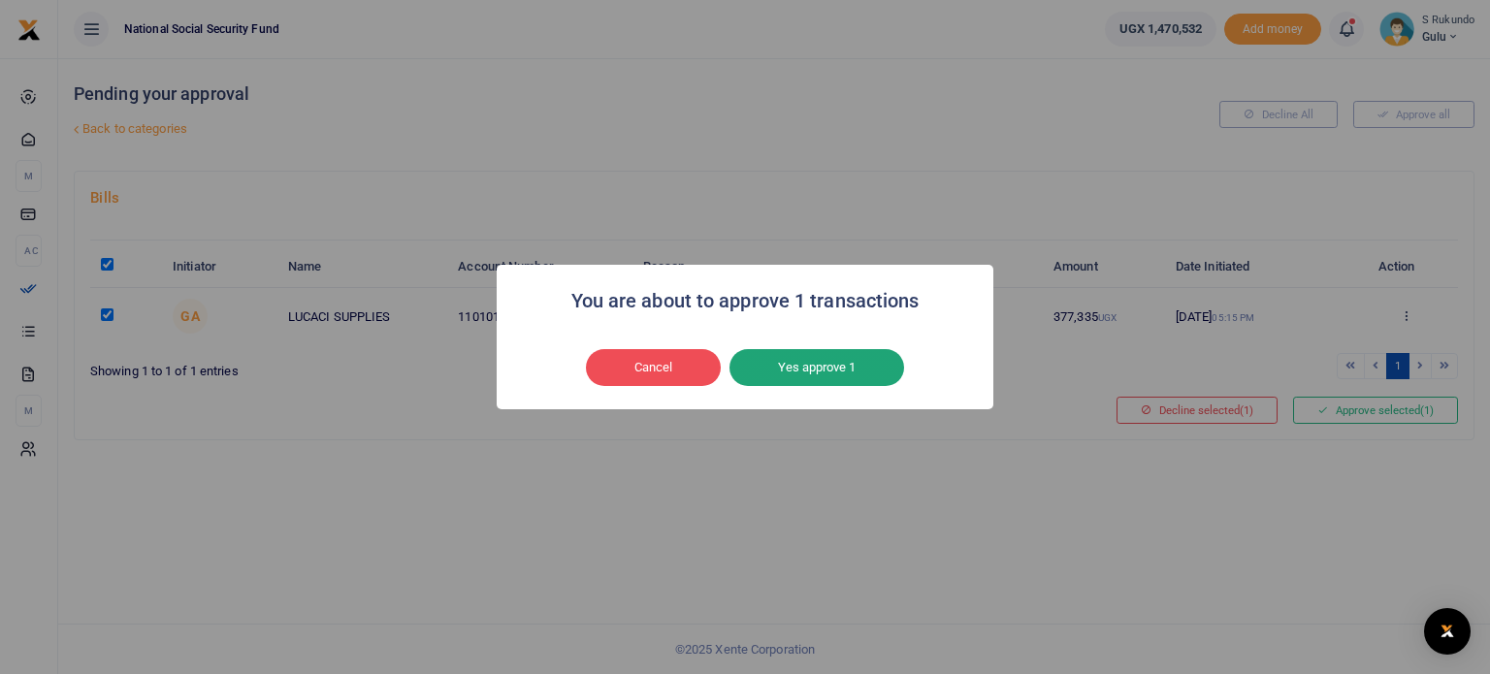
click at [834, 364] on button "Yes approve 1" at bounding box center [817, 367] width 175 height 37
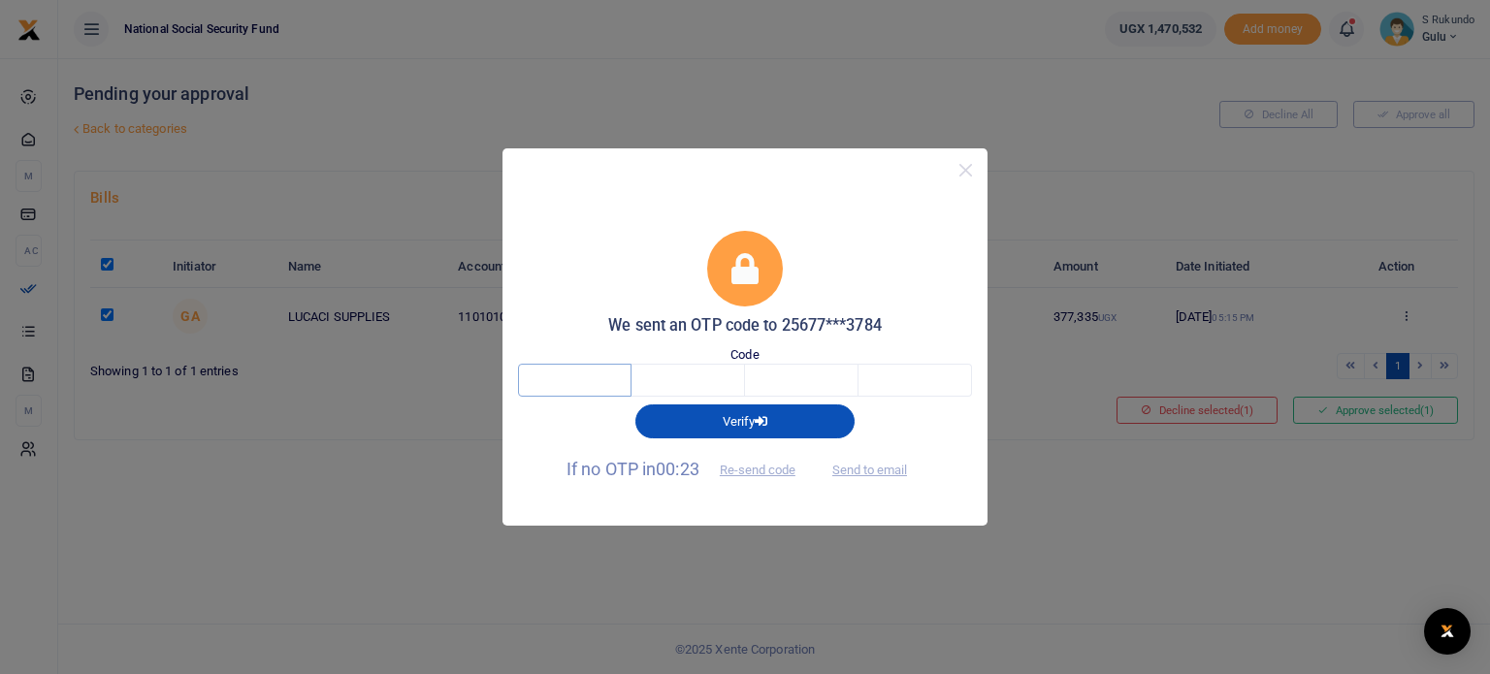
click at [594, 383] on input "text" at bounding box center [575, 380] width 114 height 33
type input "5"
type input "1"
type input "9"
type input "4"
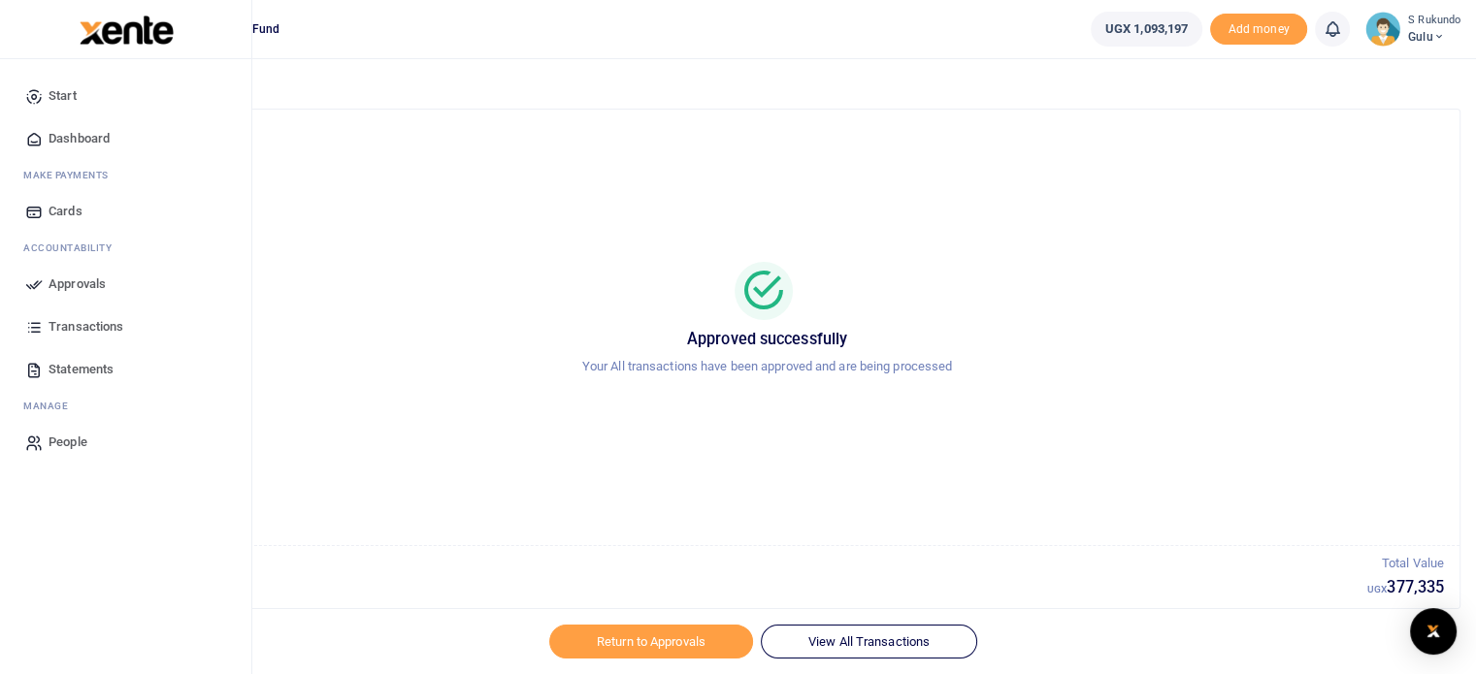
click at [58, 286] on span "Approvals" at bounding box center [77, 284] width 57 height 19
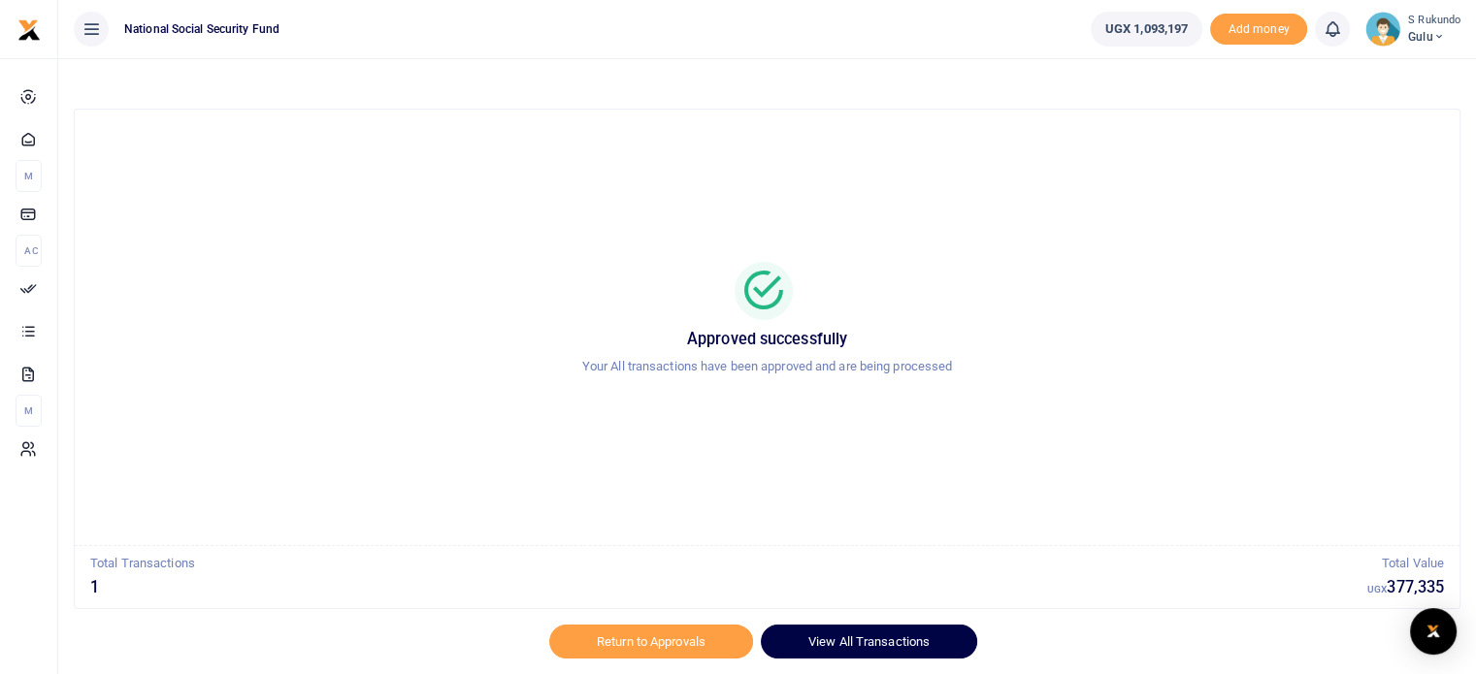
click at [839, 638] on link "View All Transactions" at bounding box center [869, 641] width 216 height 33
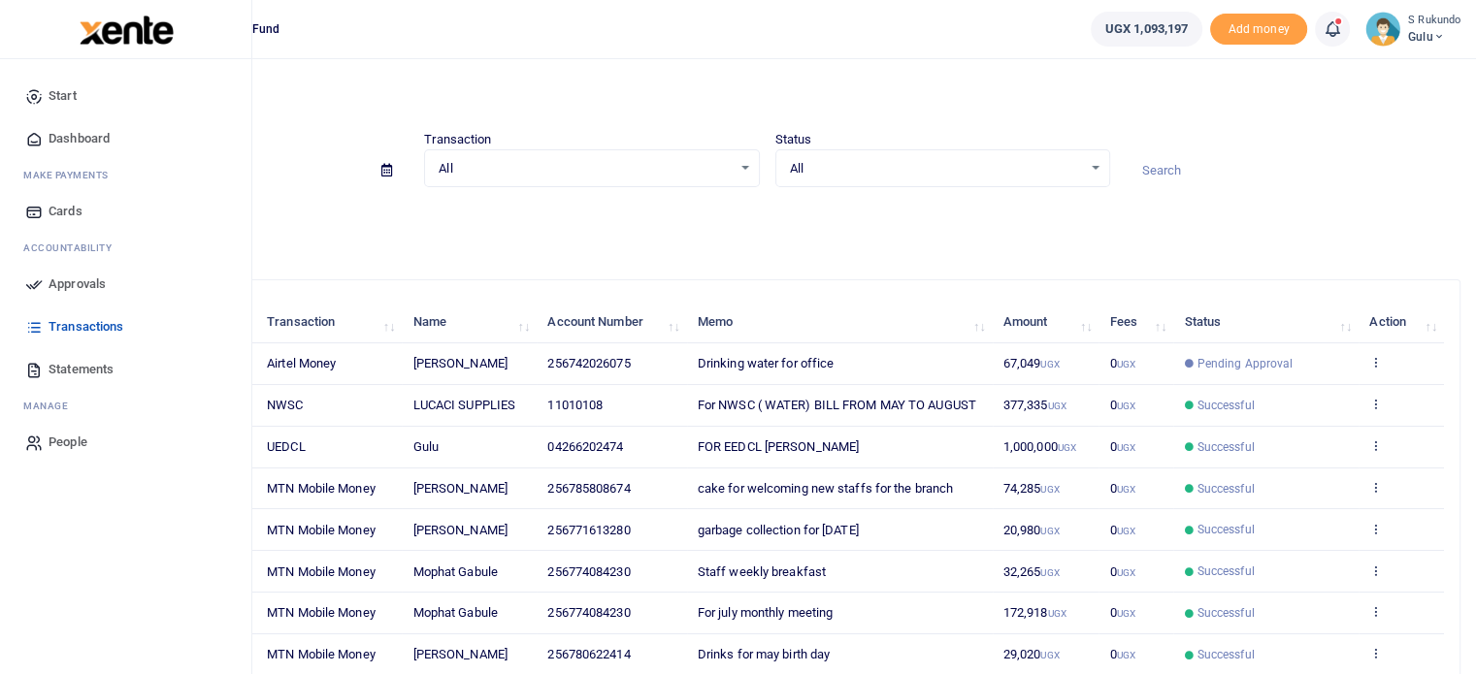
click at [89, 277] on span "Approvals" at bounding box center [77, 284] width 57 height 19
